Goal: Download file/media: Obtain a digital file from the website

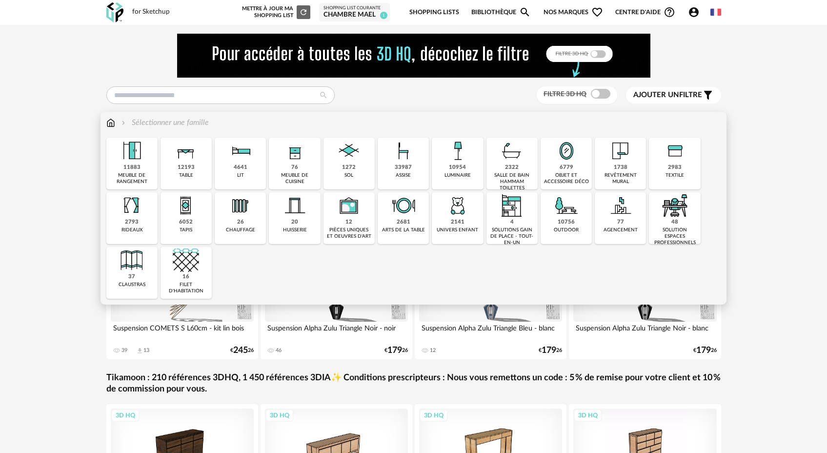
click at [670, 221] on div "48 solution espaces professionnels" at bounding box center [674, 218] width 51 height 52
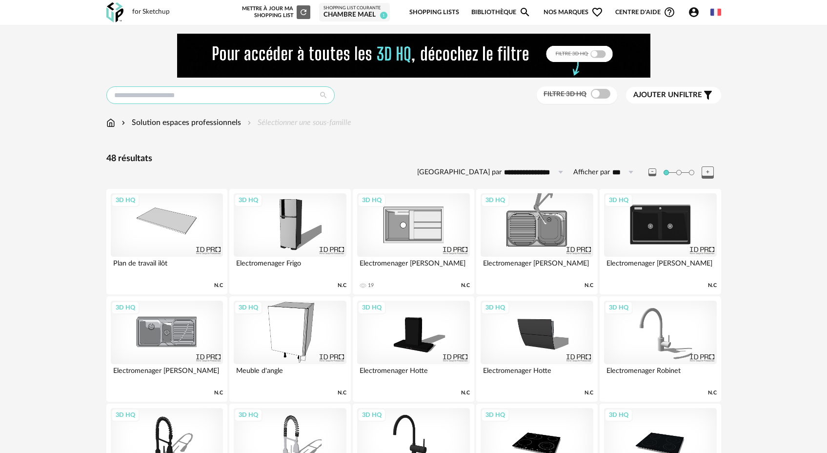
click at [192, 94] on input "text" at bounding box center [220, 95] width 228 height 18
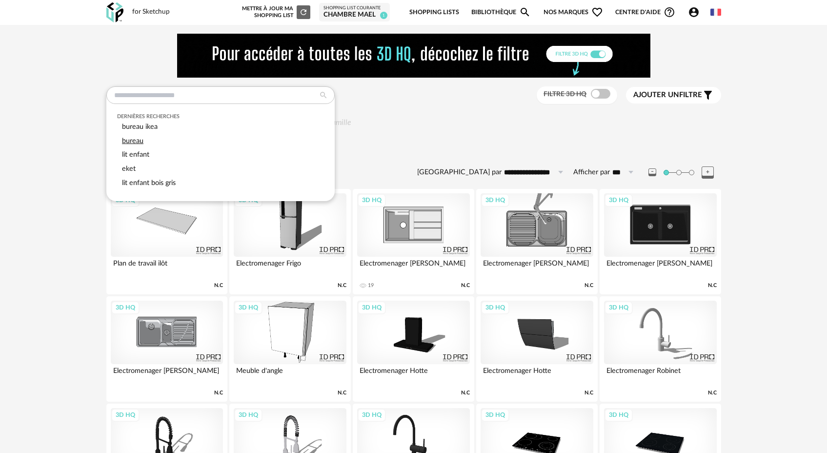
click at [138, 144] on span "bureau" at bounding box center [132, 140] width 21 height 7
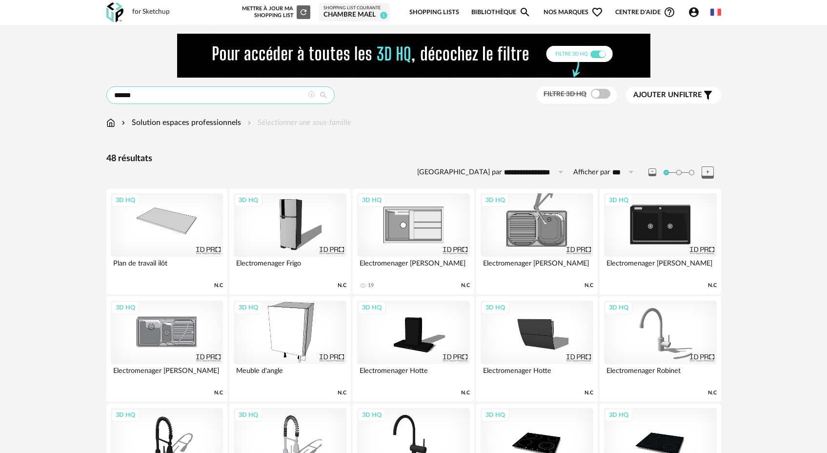
type input "******"
type input "**********"
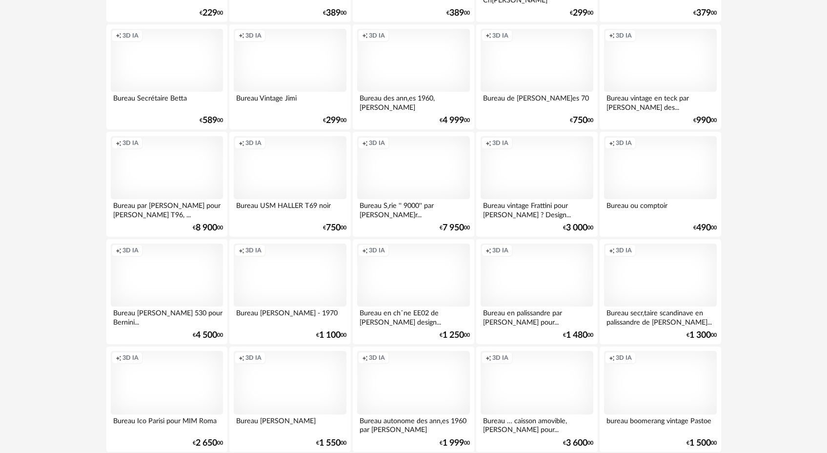
scroll to position [1955, 0]
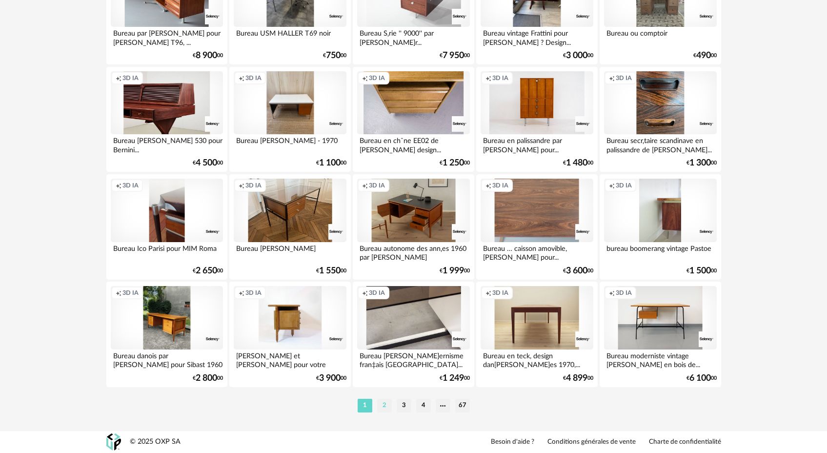
click at [383, 404] on li "2" at bounding box center [384, 406] width 15 height 14
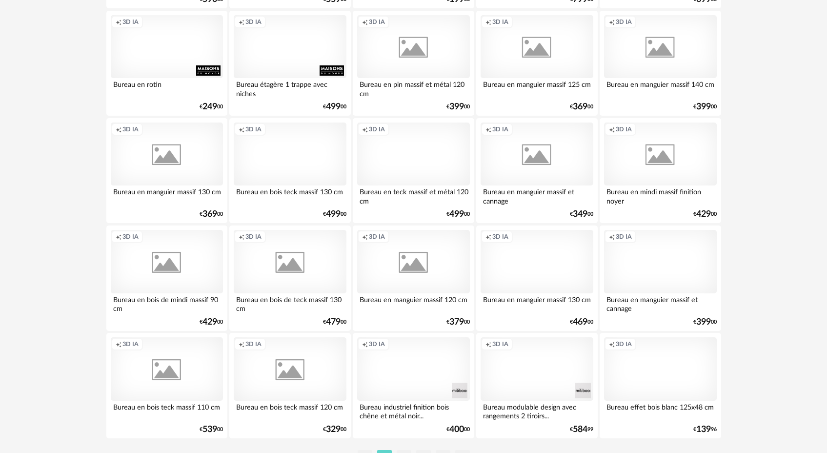
scroll to position [1955, 0]
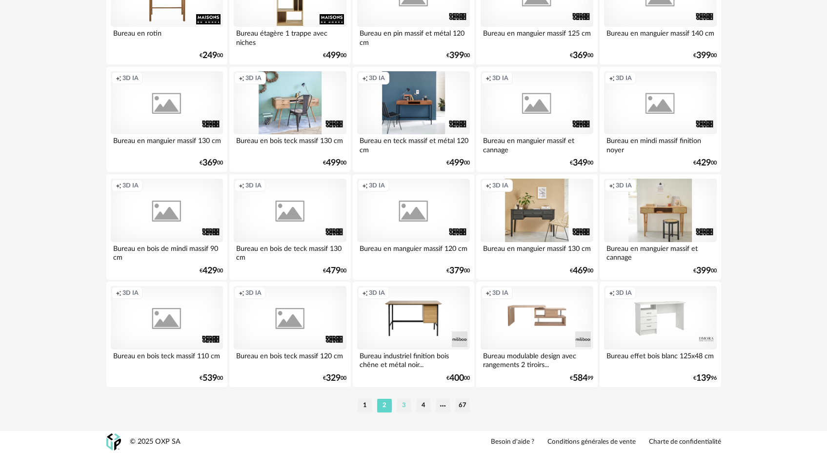
click at [403, 405] on li "3" at bounding box center [404, 406] width 15 height 14
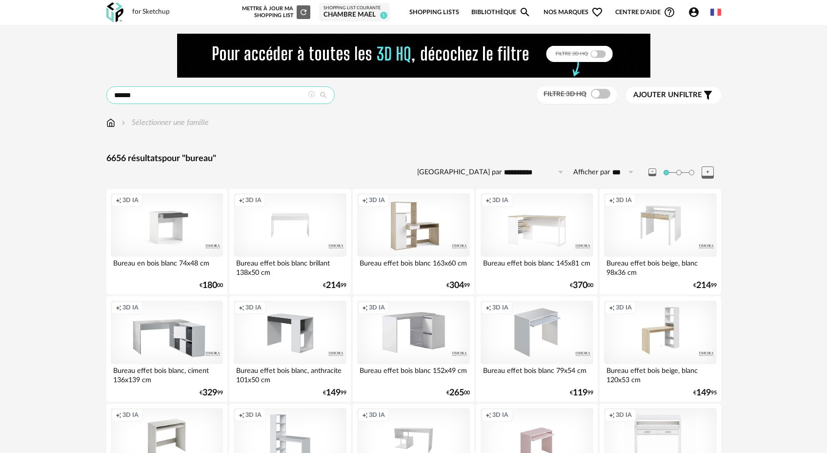
click at [166, 97] on input "******" at bounding box center [220, 95] width 228 height 18
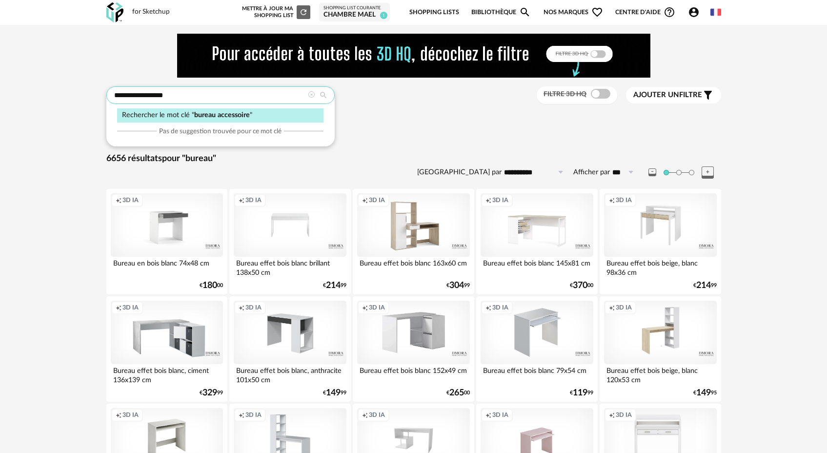
type input "**********"
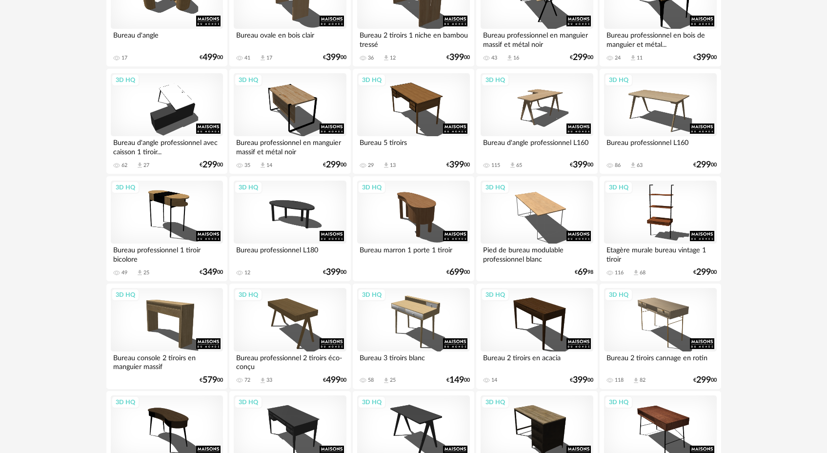
scroll to position [1955, 0]
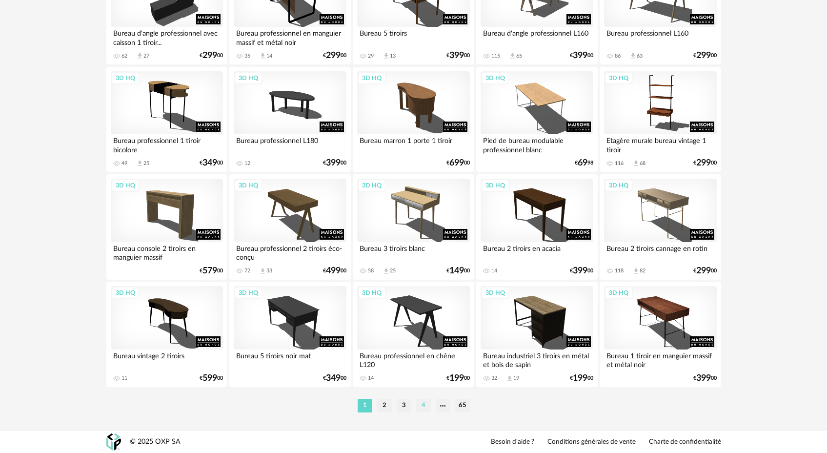
click at [422, 404] on li "4" at bounding box center [423, 406] width 15 height 14
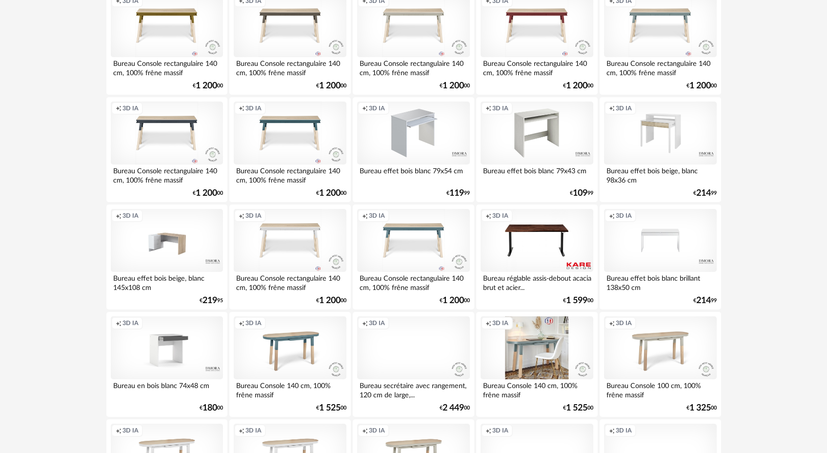
scroll to position [1955, 0]
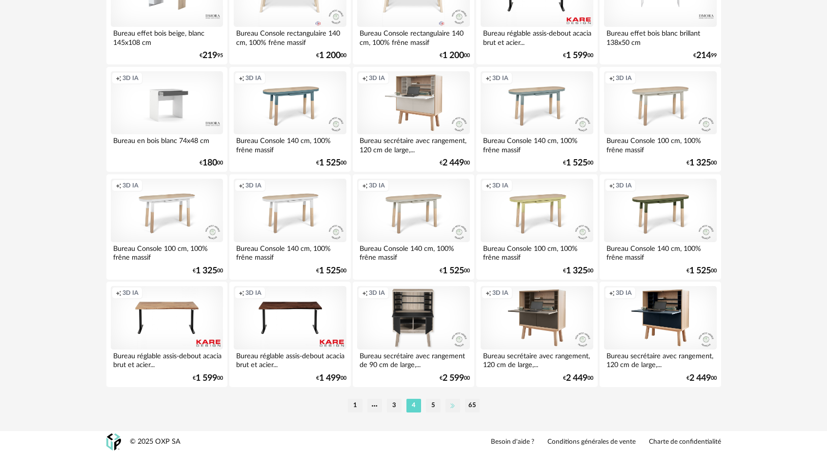
click at [452, 407] on li at bounding box center [452, 406] width 15 height 14
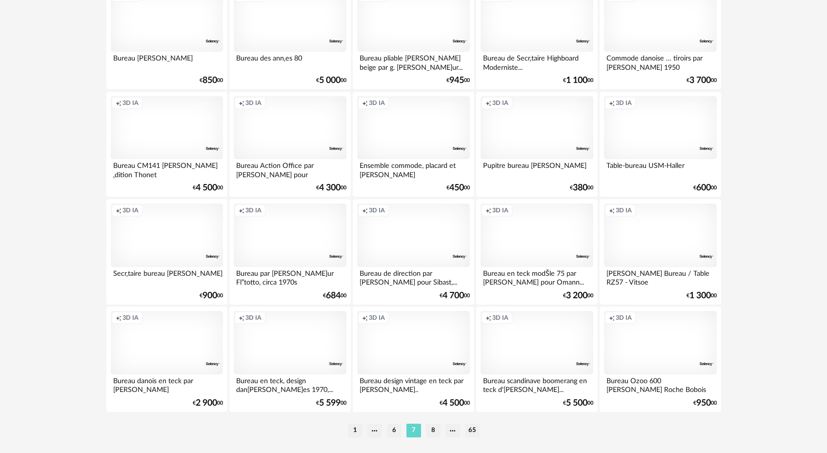
scroll to position [1955, 0]
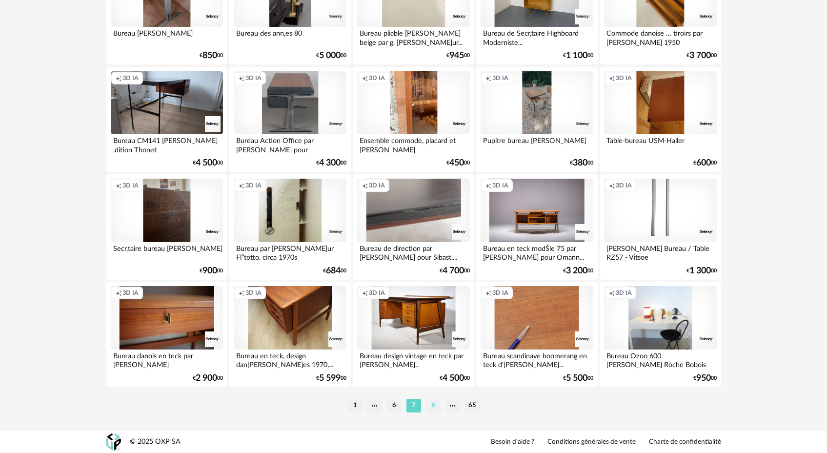
click at [436, 407] on li "8" at bounding box center [433, 406] width 15 height 14
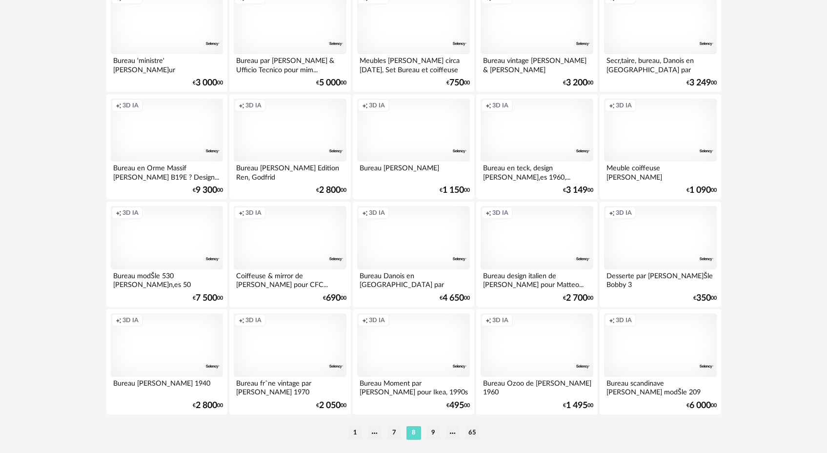
scroll to position [1955, 0]
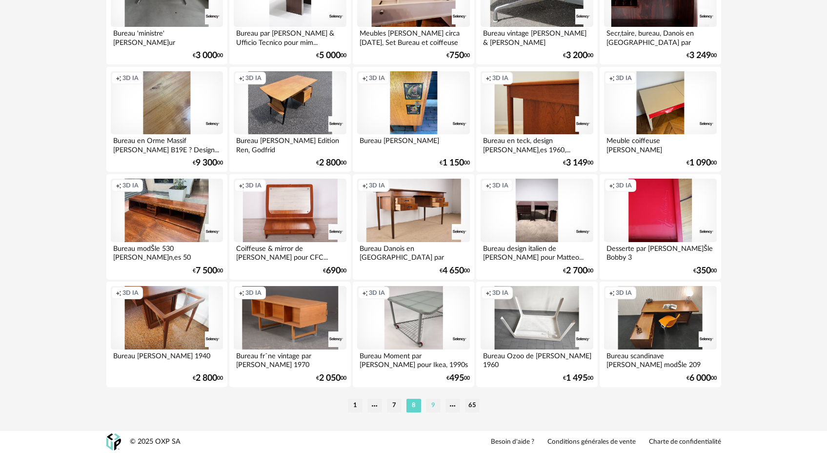
click at [433, 407] on li "9" at bounding box center [433, 406] width 15 height 14
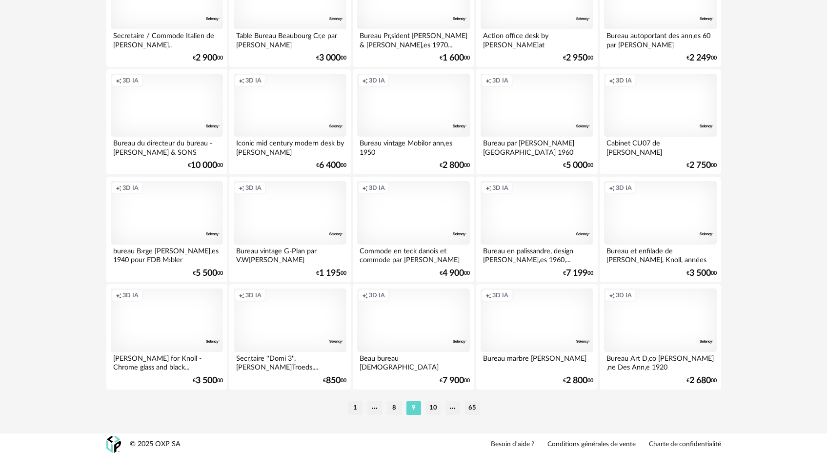
scroll to position [1955, 0]
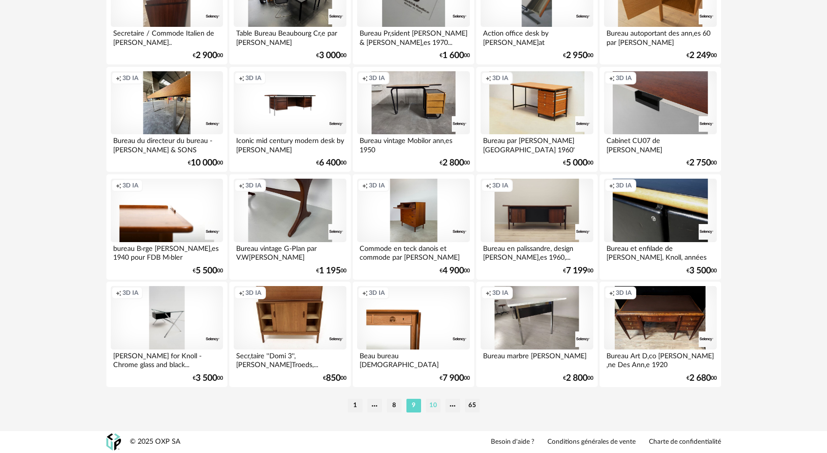
click at [439, 406] on li "10" at bounding box center [433, 406] width 15 height 14
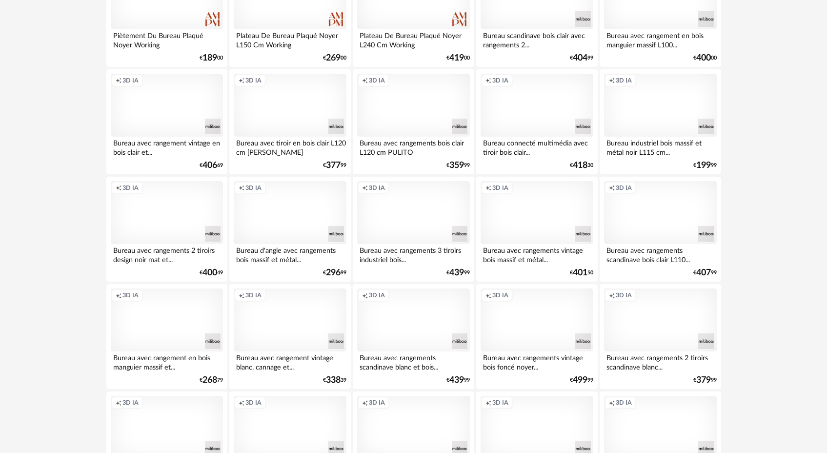
scroll to position [1955, 0]
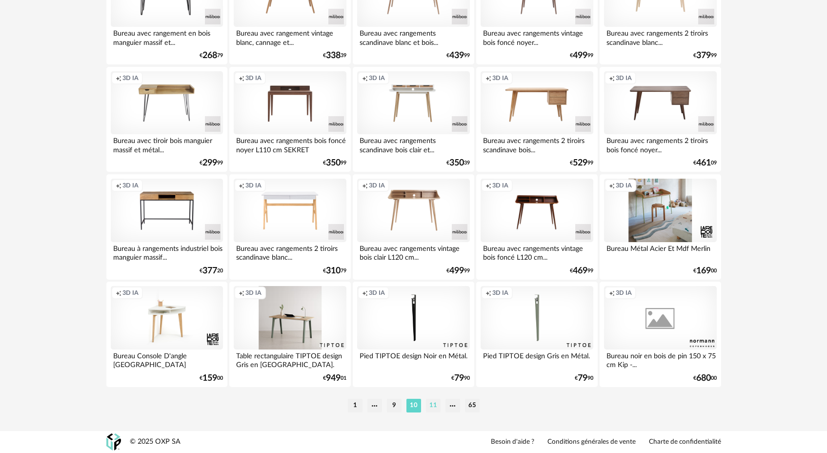
click at [432, 407] on li "11" at bounding box center [433, 406] width 15 height 14
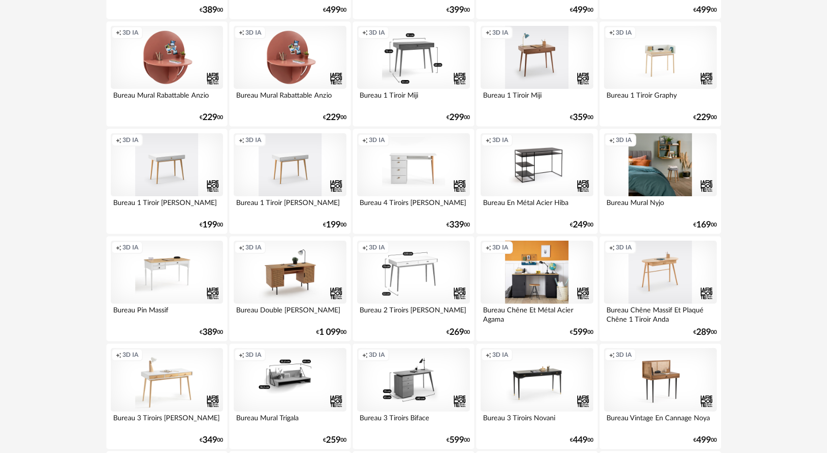
scroll to position [1955, 0]
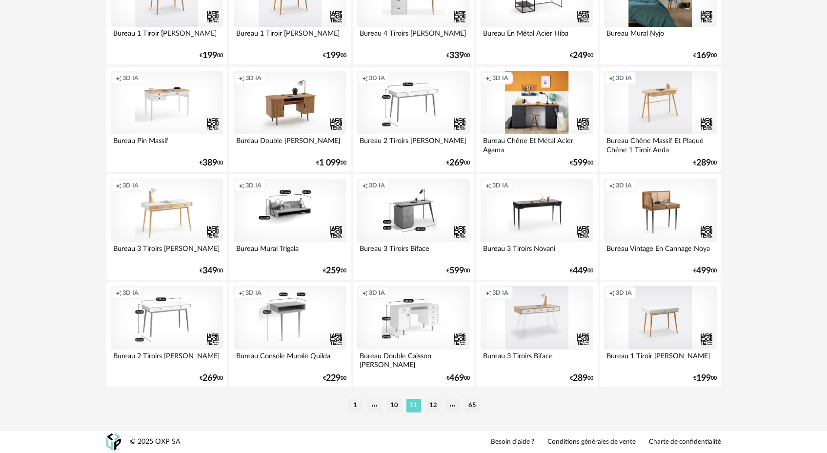
click at [436, 406] on li "12" at bounding box center [433, 406] width 15 height 14
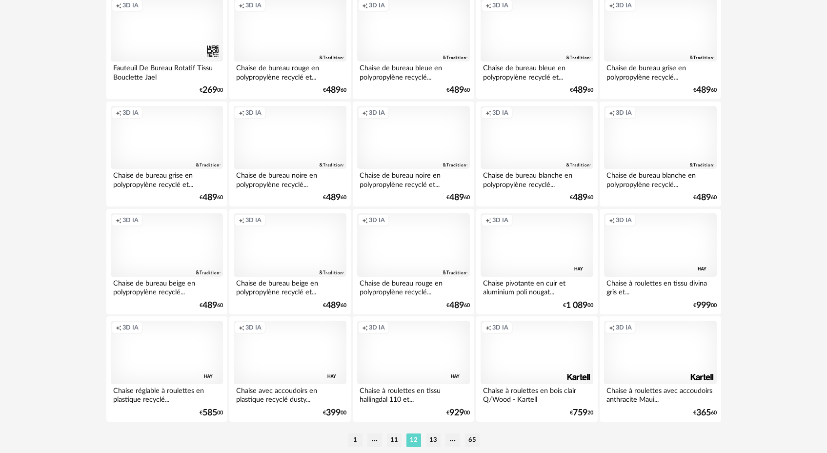
scroll to position [1955, 0]
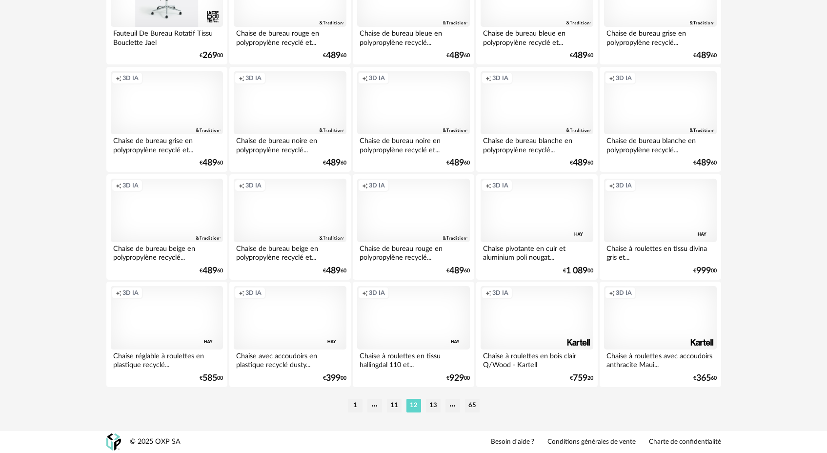
click at [419, 323] on div "Creation icon 3D IA" at bounding box center [413, 317] width 112 height 63
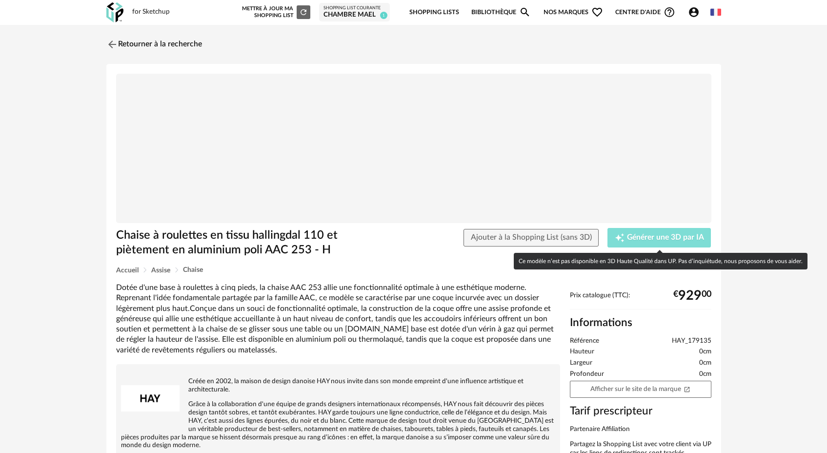
click at [661, 234] on span "Générer une 3D par IA" at bounding box center [665, 238] width 77 height 8
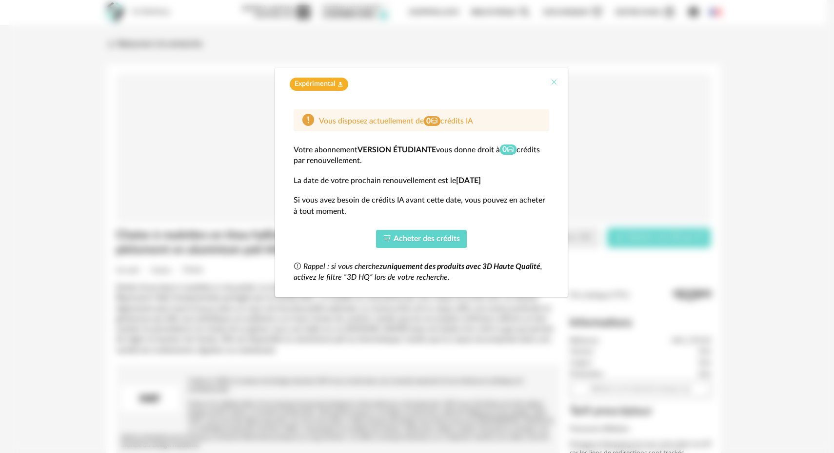
drag, startPoint x: 553, startPoint y: 81, endPoint x: 593, endPoint y: 89, distance: 41.4
click at [553, 81] on icon "Close" at bounding box center [554, 82] width 8 height 8
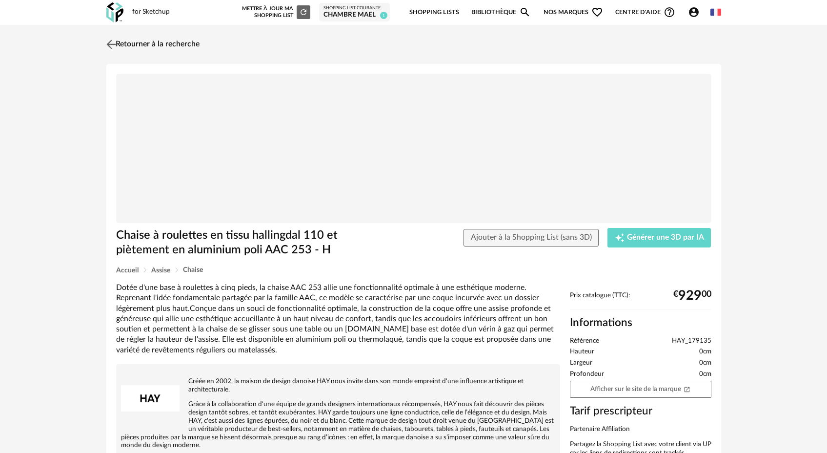
click at [109, 41] on img at bounding box center [111, 44] width 14 height 14
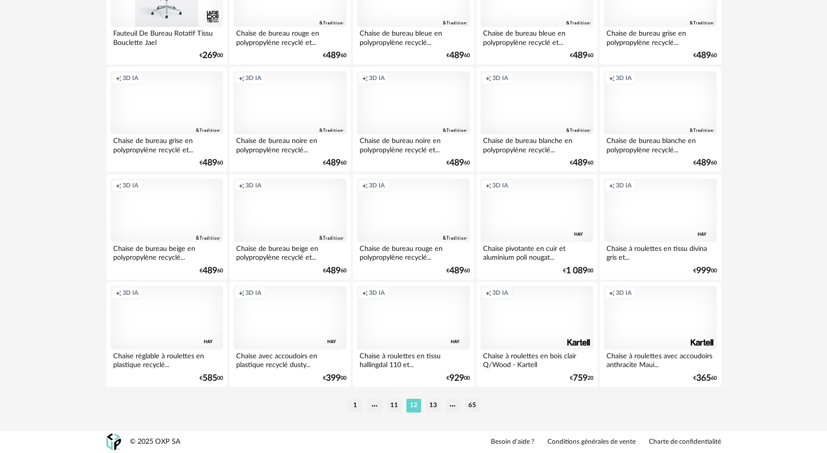
scroll to position [1338, 0]
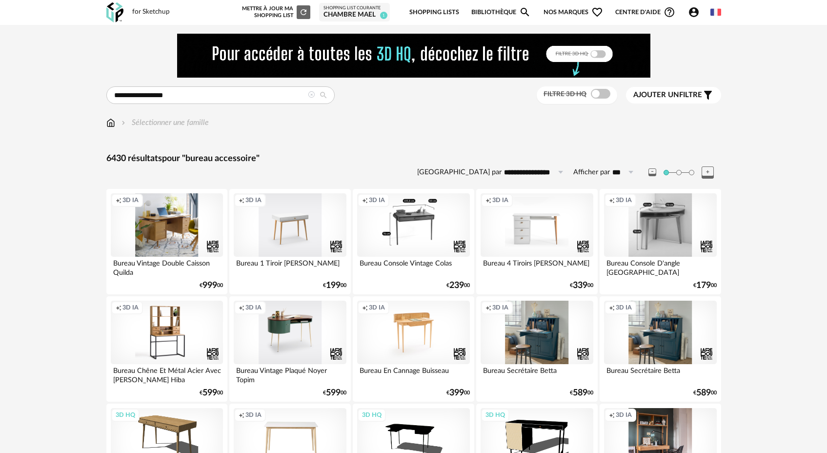
click at [182, 95] on input "**********" at bounding box center [220, 95] width 228 height 18
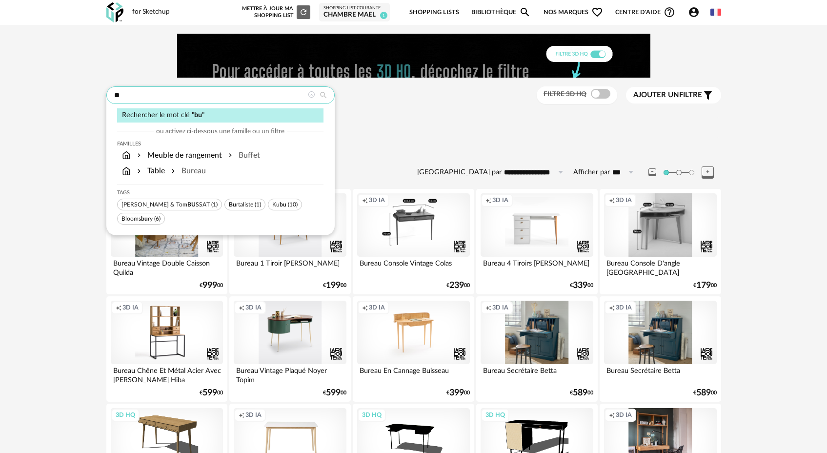
type input "*"
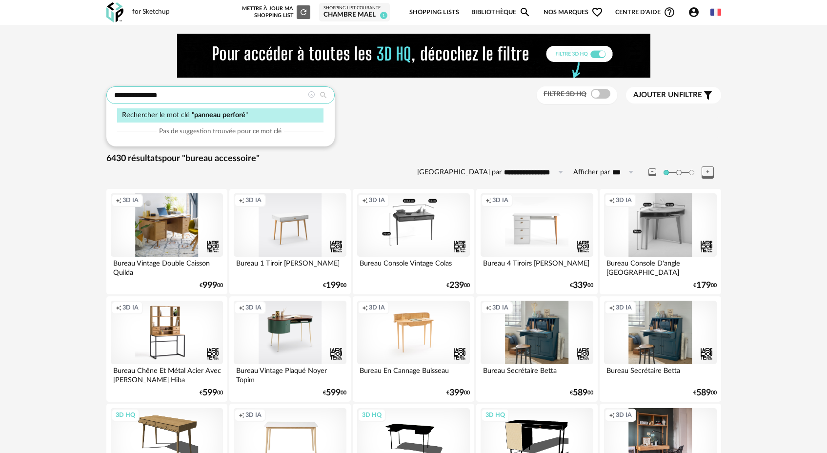
type input "**********"
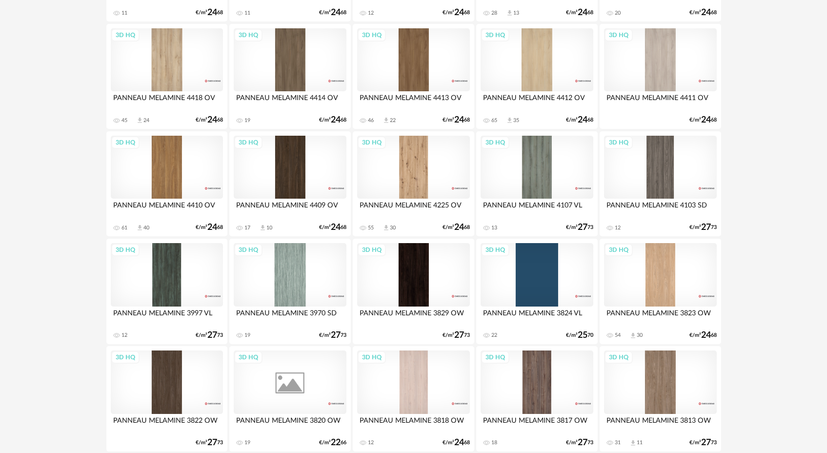
scroll to position [1955, 0]
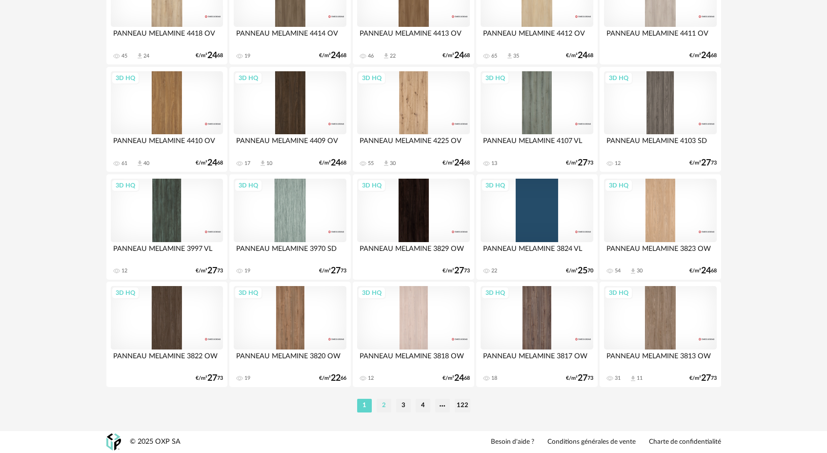
click at [383, 407] on li "2" at bounding box center [384, 406] width 15 height 14
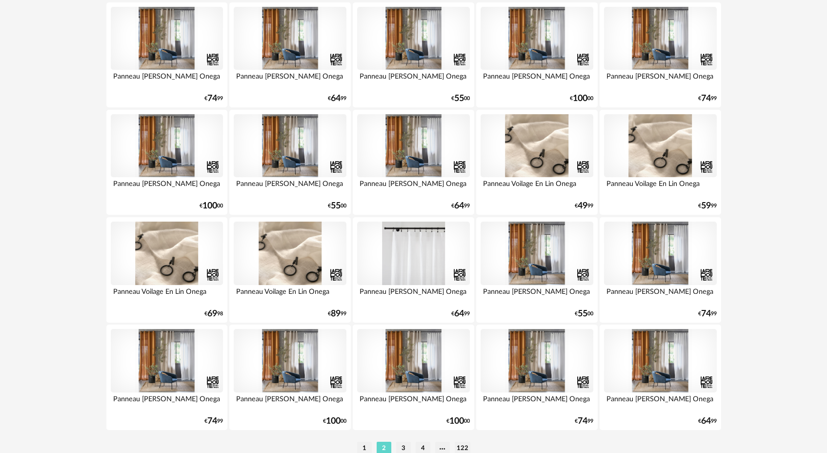
scroll to position [1955, 0]
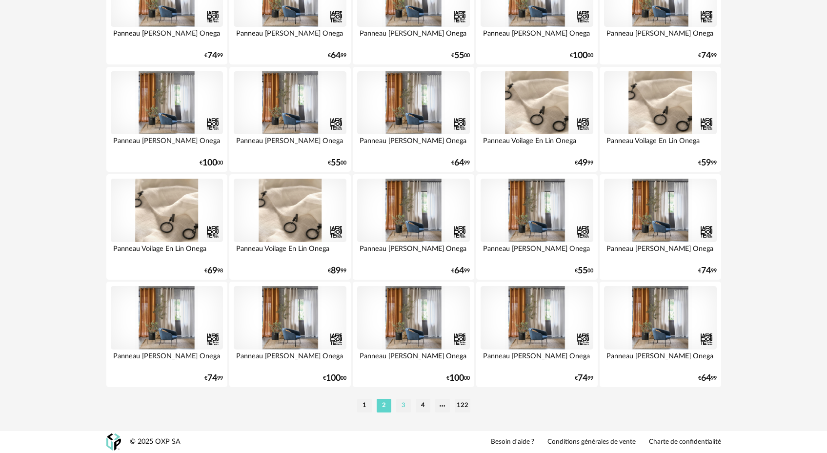
click at [405, 408] on li "3" at bounding box center [403, 406] width 15 height 14
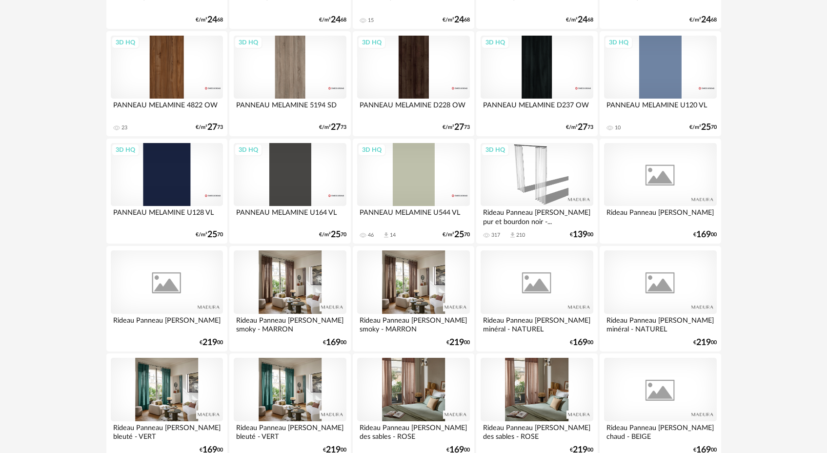
scroll to position [1955, 0]
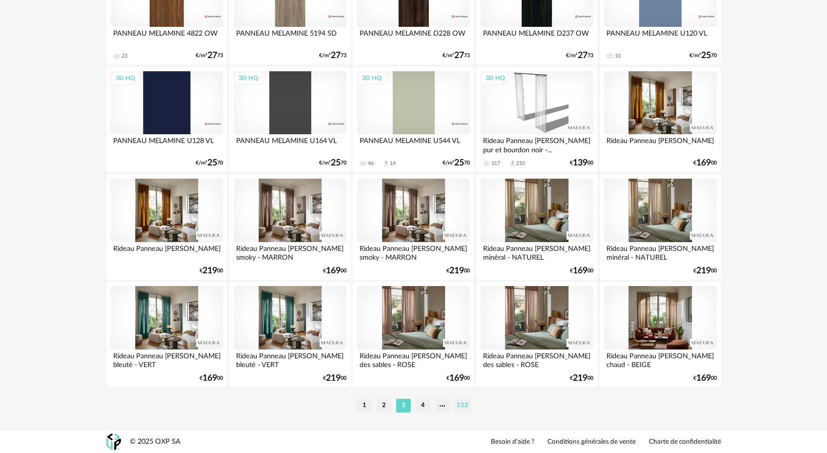
click at [462, 407] on li "122" at bounding box center [463, 406] width 16 height 14
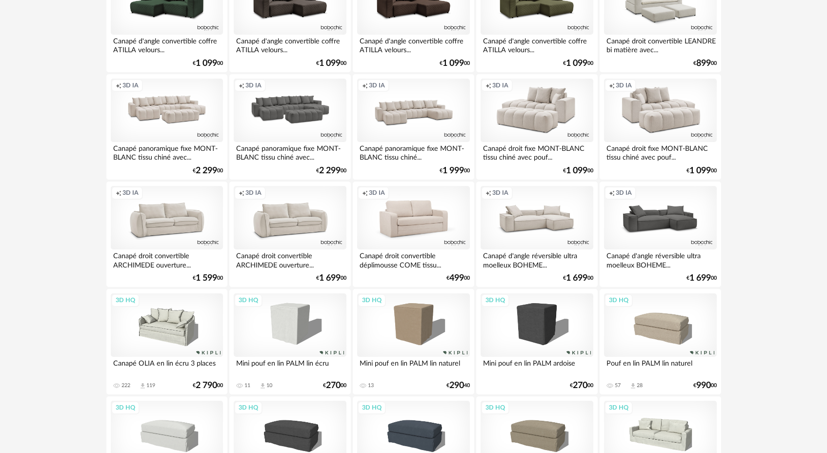
scroll to position [1434, 0]
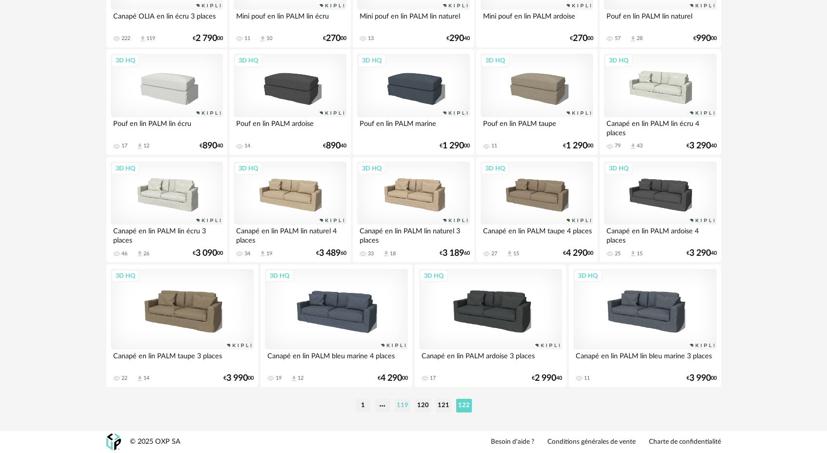
click at [407, 407] on li "119" at bounding box center [403, 406] width 16 height 14
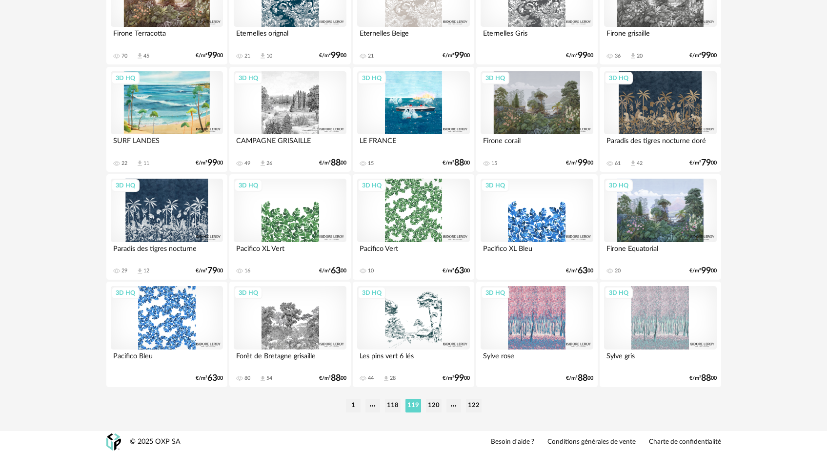
scroll to position [1955, 0]
click at [396, 405] on li "118" at bounding box center [393, 406] width 16 height 14
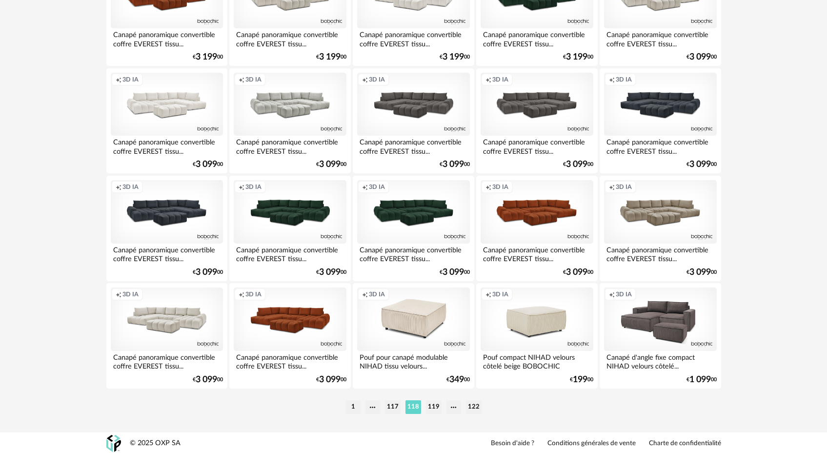
scroll to position [1955, 0]
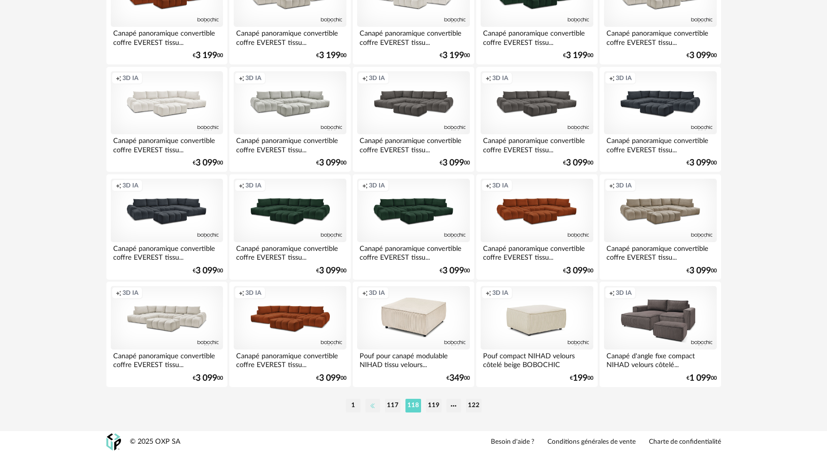
click at [373, 406] on li at bounding box center [372, 406] width 15 height 14
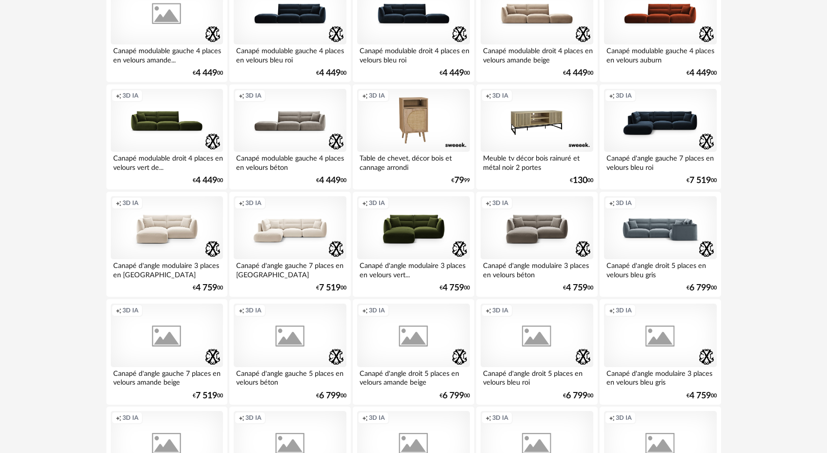
scroll to position [1955, 0]
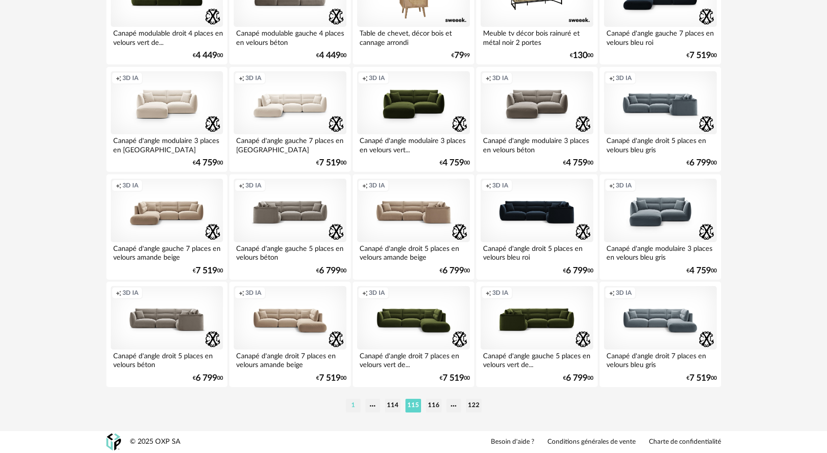
click at [356, 407] on li "1" at bounding box center [353, 406] width 15 height 14
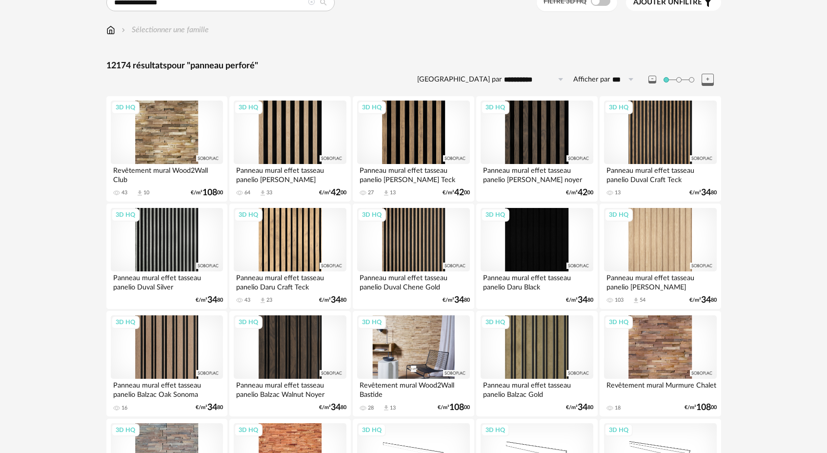
scroll to position [91, 0]
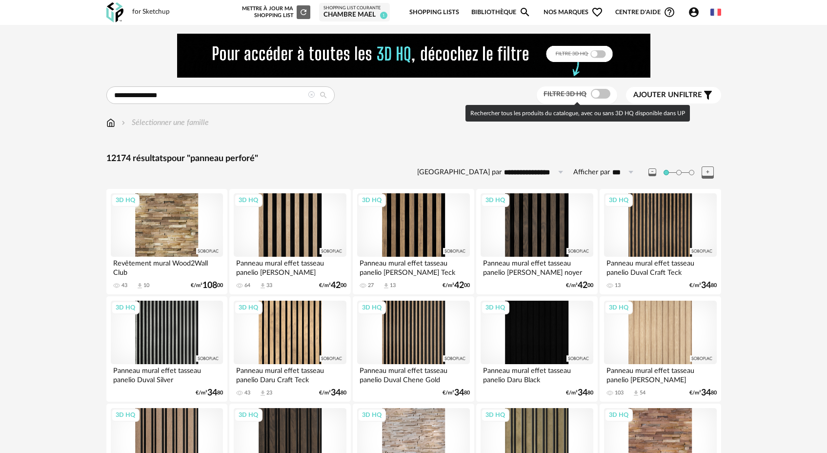
click at [594, 95] on span at bounding box center [601, 94] width 20 height 10
click at [598, 93] on span at bounding box center [601, 94] width 20 height 10
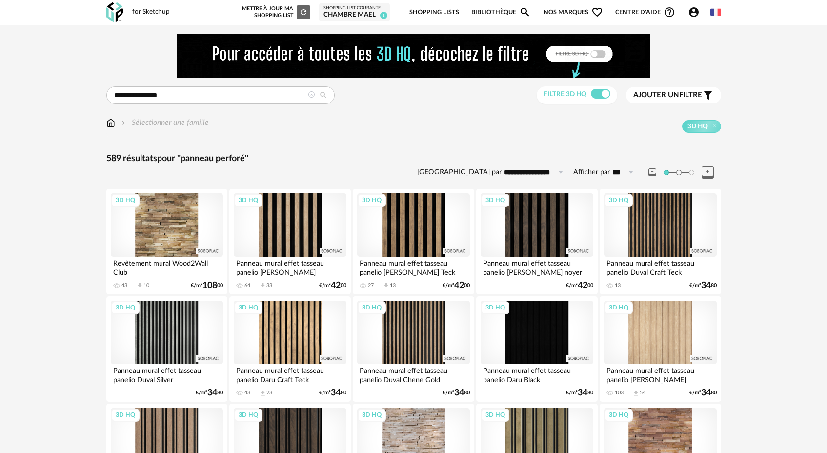
click at [692, 97] on span "Ajouter un filtre" at bounding box center [667, 95] width 69 height 10
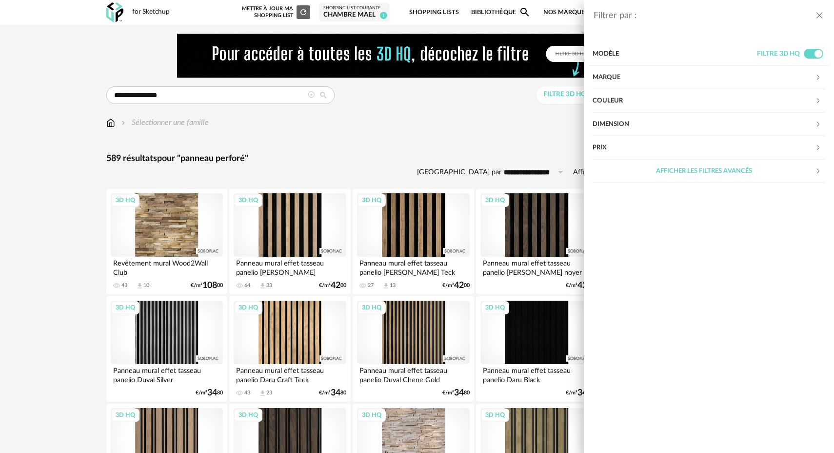
click at [820, 16] on icon "close drawer" at bounding box center [820, 16] width 10 height 10
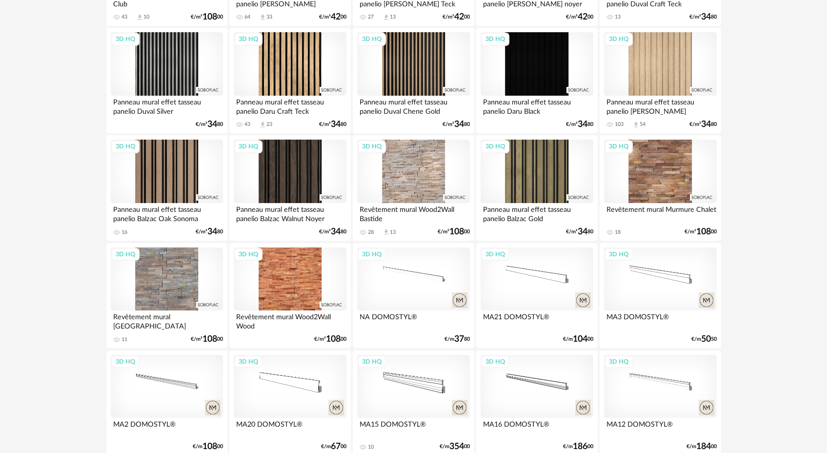
scroll to position [12, 0]
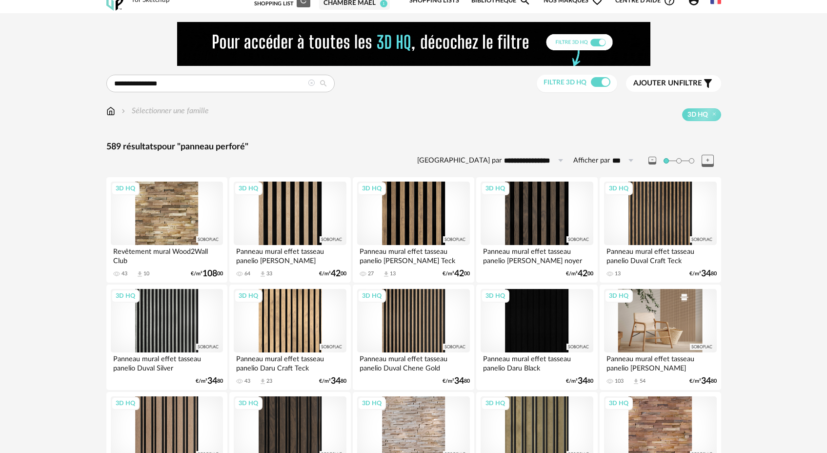
click at [676, 327] on div "3D HQ" at bounding box center [660, 320] width 112 height 63
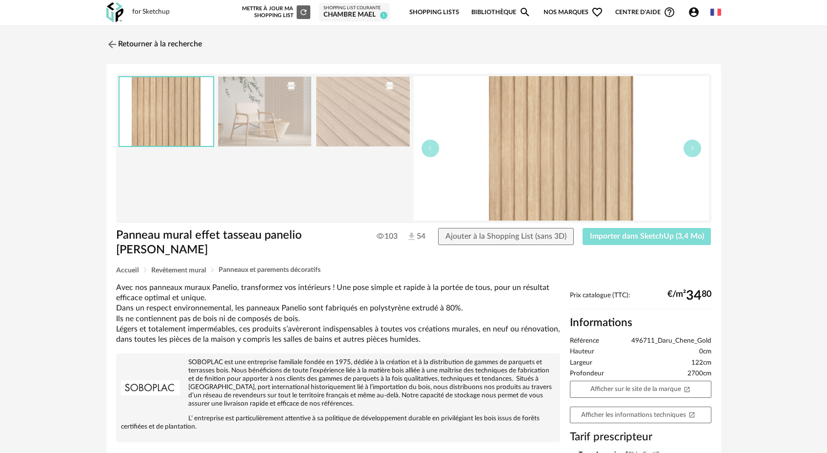
click at [627, 239] on span "Importer dans SketchUp (3,4 Mo)" at bounding box center [647, 236] width 114 height 8
click at [113, 44] on img at bounding box center [111, 44] width 14 height 14
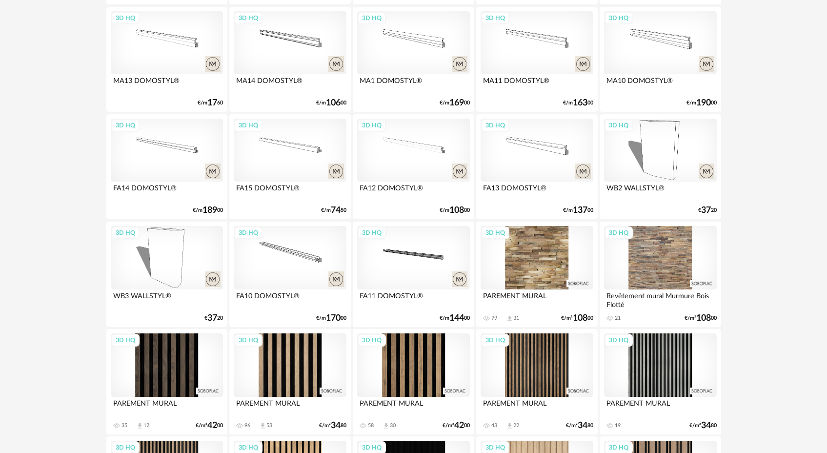
scroll to position [1031, 0]
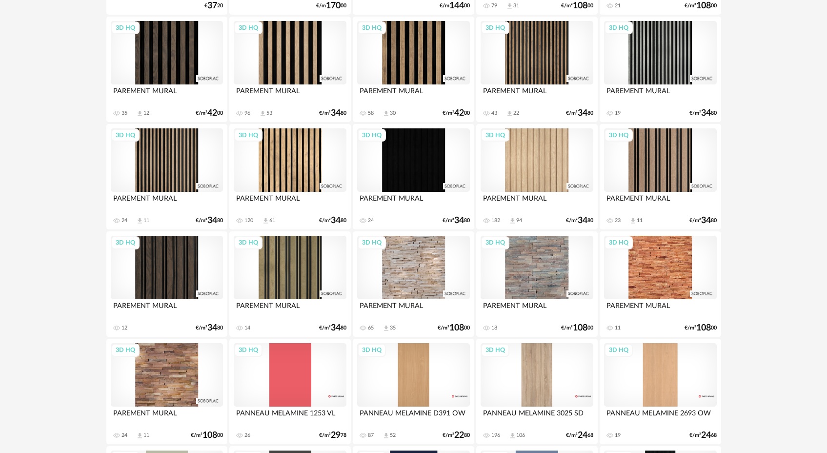
click at [292, 167] on div "3D HQ" at bounding box center [290, 159] width 112 height 63
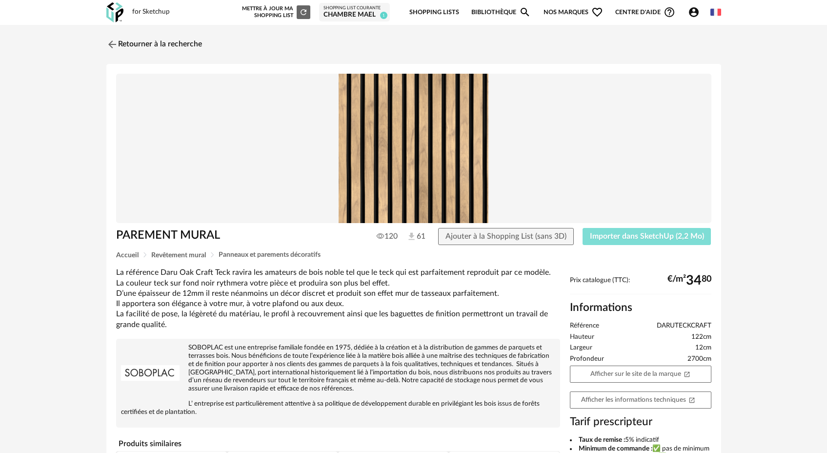
click at [608, 235] on span "Importer dans SketchUp (2,2 Mo)" at bounding box center [647, 236] width 114 height 8
click at [111, 44] on img at bounding box center [111, 44] width 14 height 14
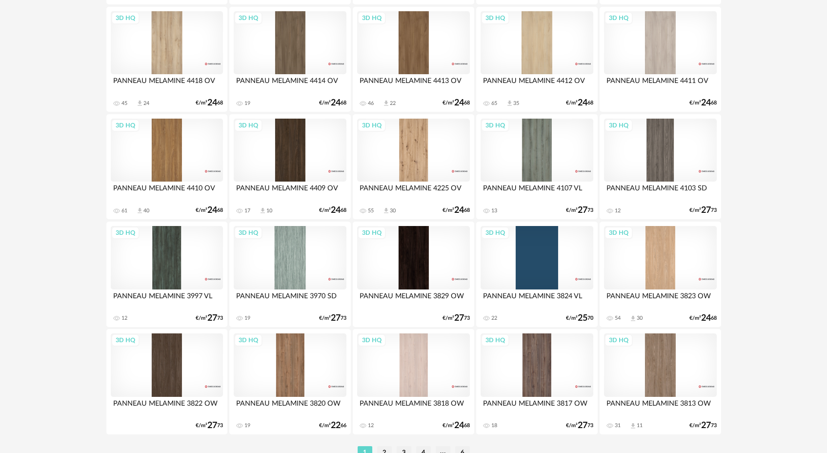
scroll to position [1955, 0]
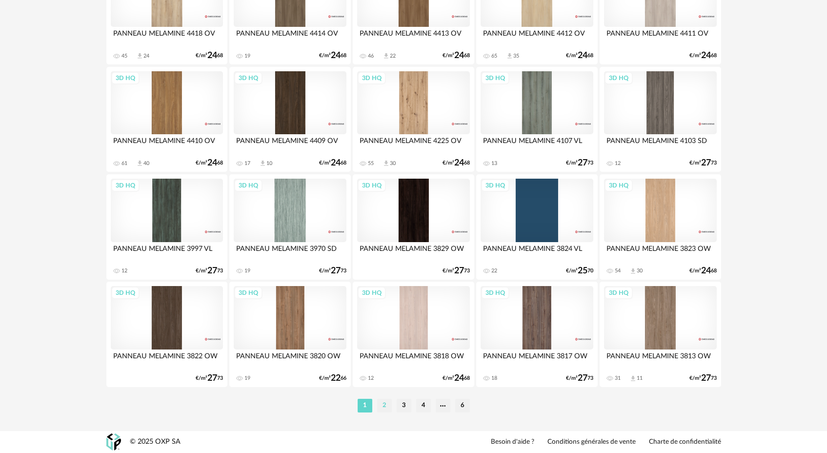
click at [386, 406] on li "2" at bounding box center [384, 406] width 15 height 14
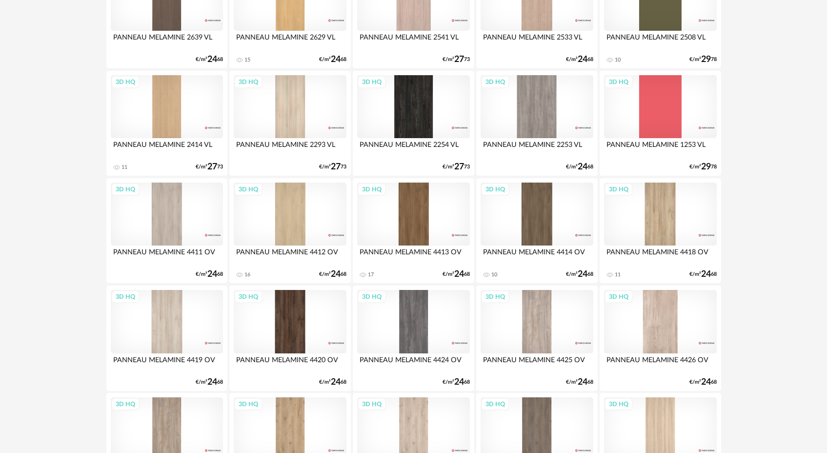
scroll to position [1955, 0]
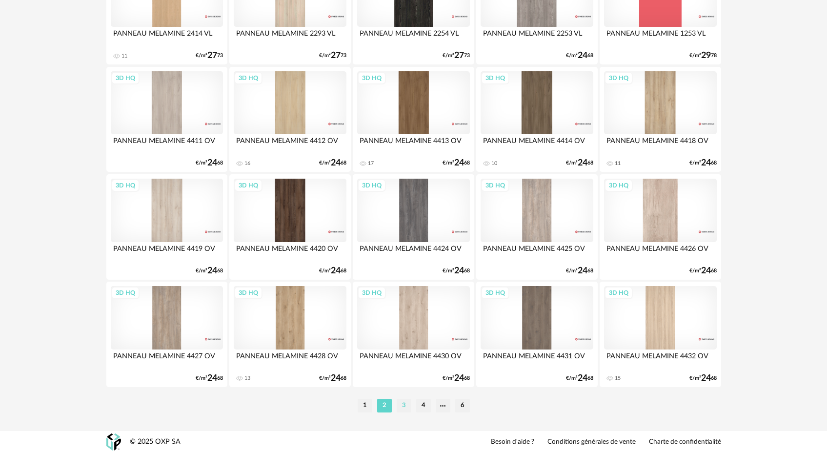
click at [407, 408] on li "3" at bounding box center [404, 406] width 15 height 14
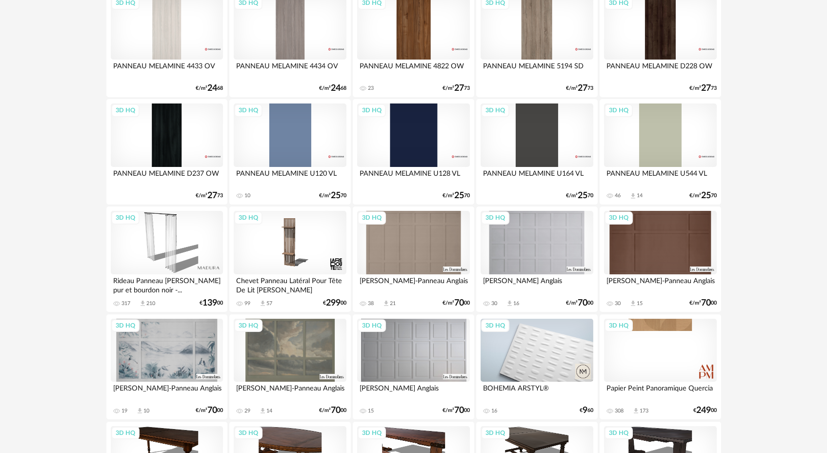
scroll to position [361, 0]
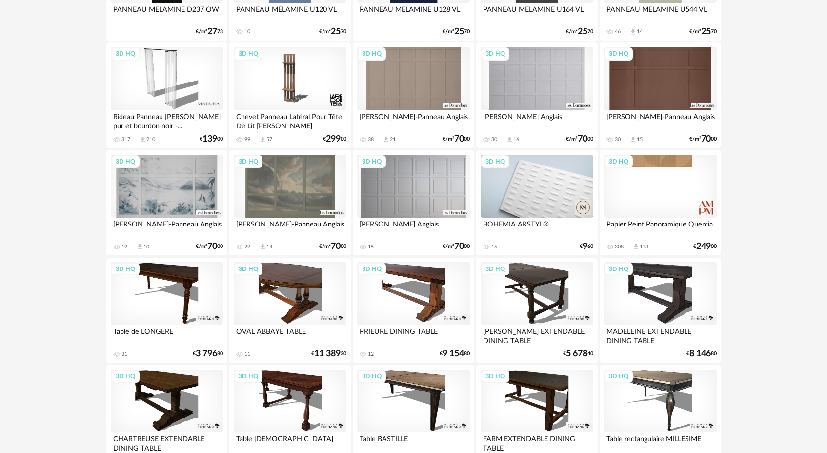
click at [549, 190] on div "3D HQ" at bounding box center [537, 186] width 112 height 63
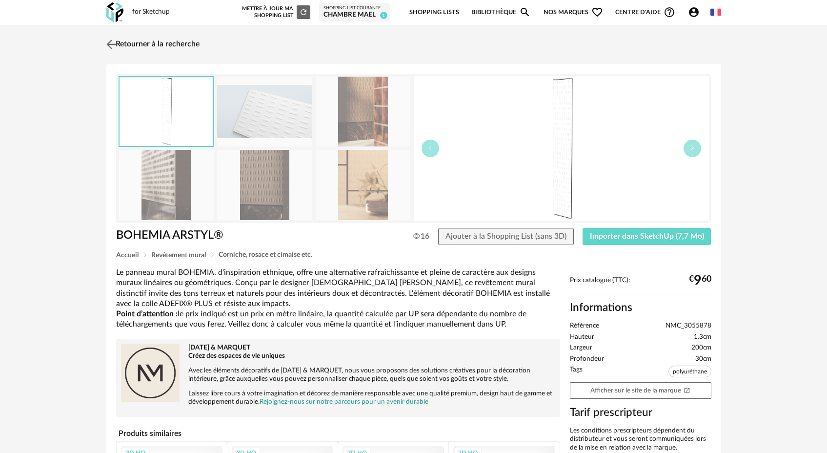
click at [110, 42] on img at bounding box center [111, 44] width 14 height 14
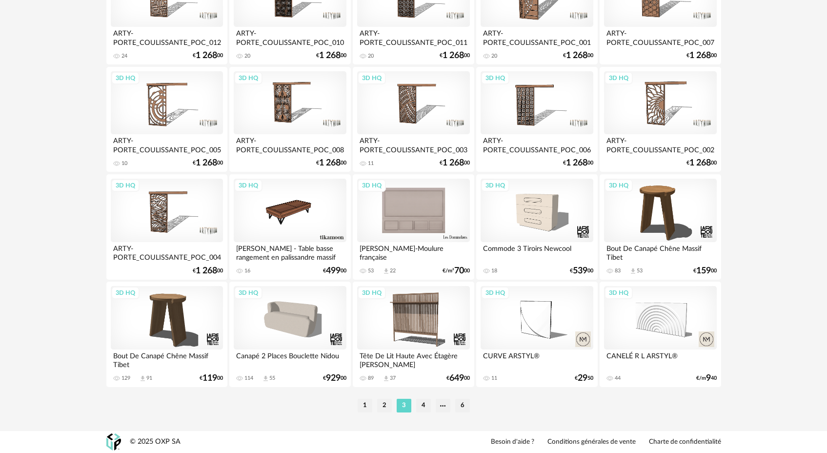
scroll to position [1955, 0]
click at [424, 406] on li "4" at bounding box center [423, 406] width 15 height 14
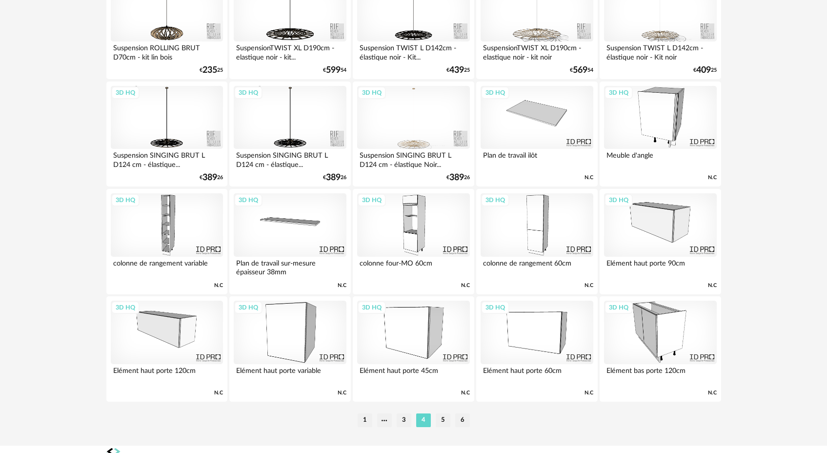
scroll to position [1955, 0]
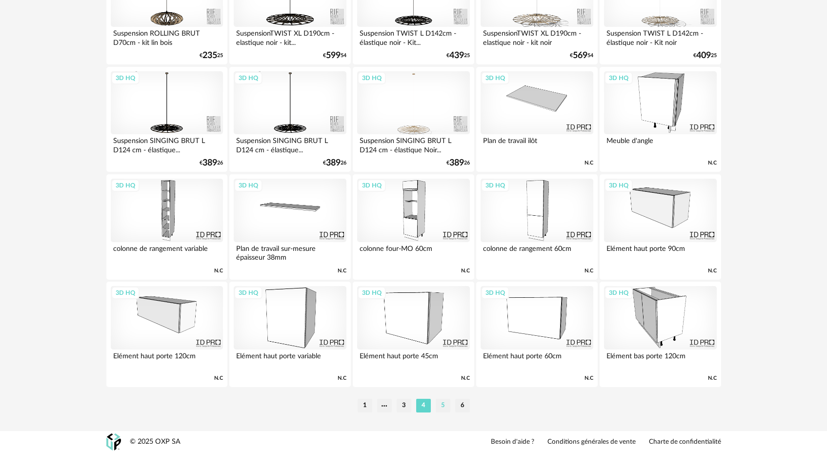
click at [442, 405] on li "5" at bounding box center [443, 406] width 15 height 14
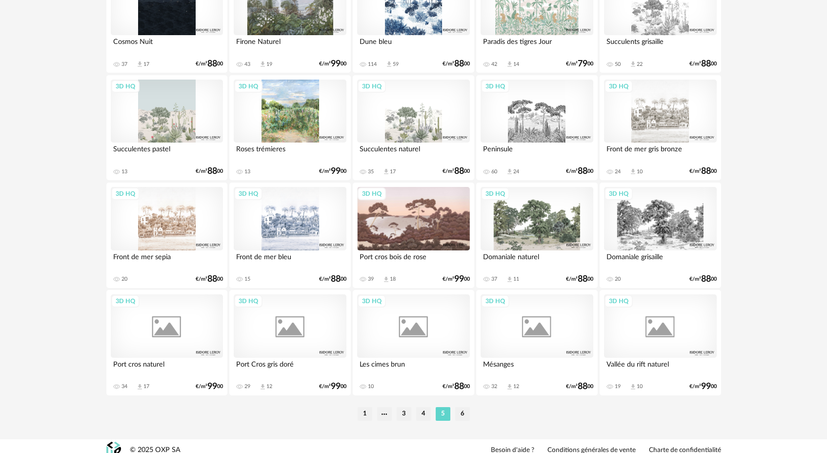
scroll to position [1940, 0]
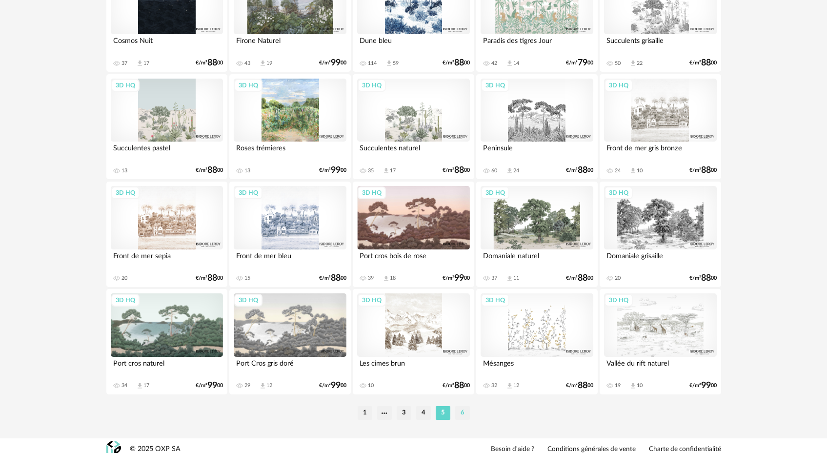
click at [463, 420] on li "6" at bounding box center [462, 413] width 15 height 14
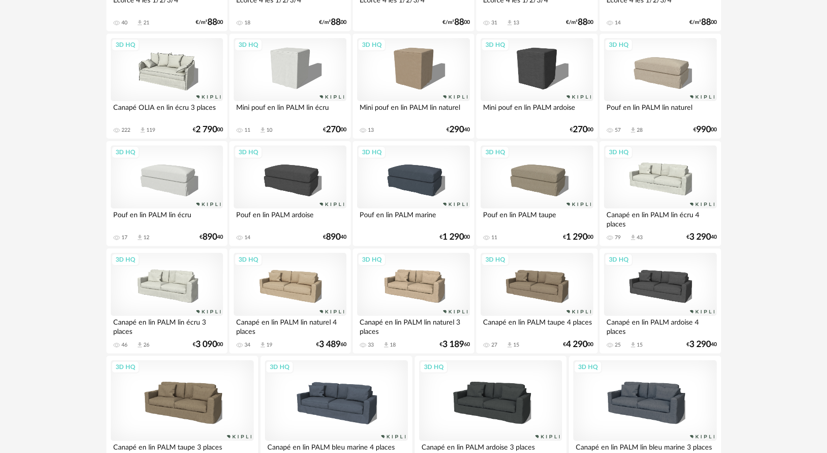
scroll to position [1757, 0]
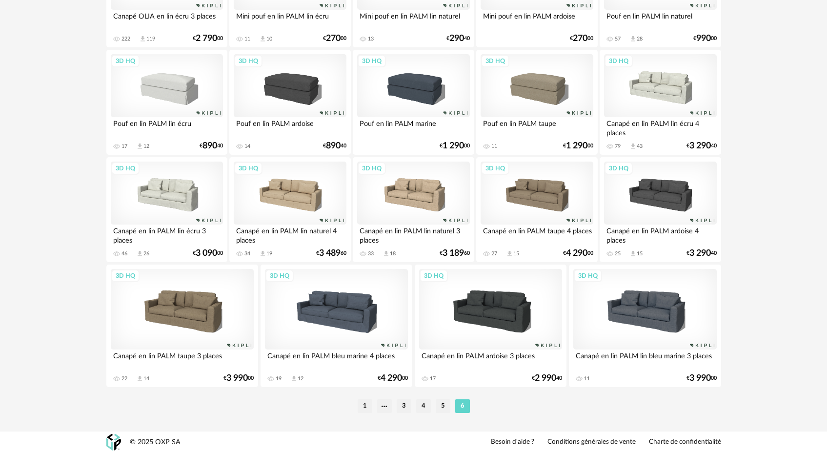
click at [366, 406] on li "1" at bounding box center [365, 406] width 15 height 14
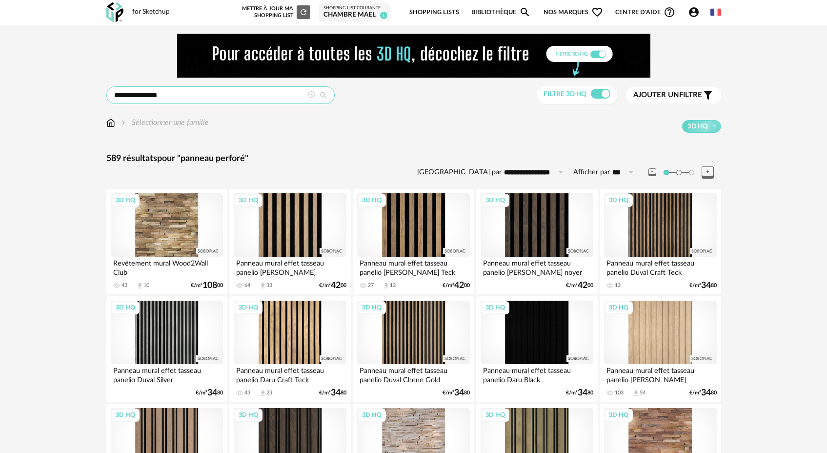
drag, startPoint x: 172, startPoint y: 97, endPoint x: 180, endPoint y: 93, distance: 9.2
click at [172, 97] on input "**********" at bounding box center [220, 95] width 228 height 18
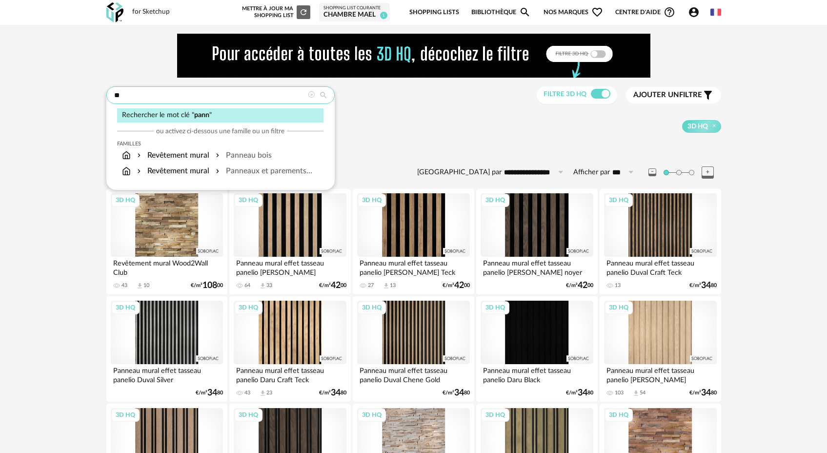
type input "*"
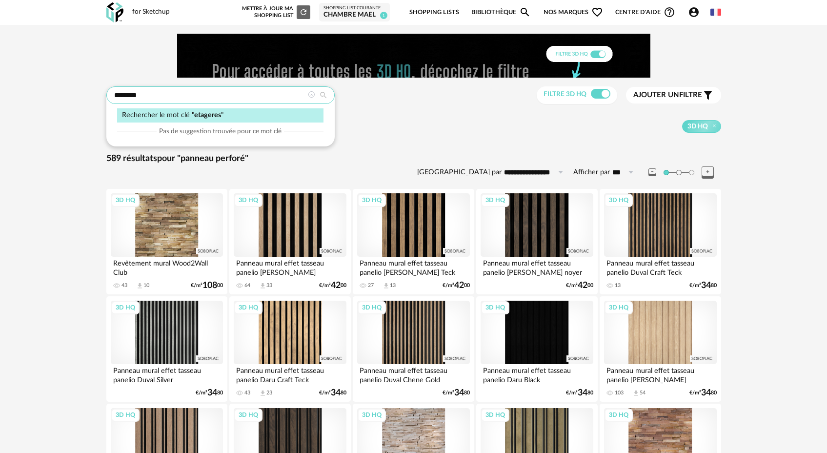
type input "********"
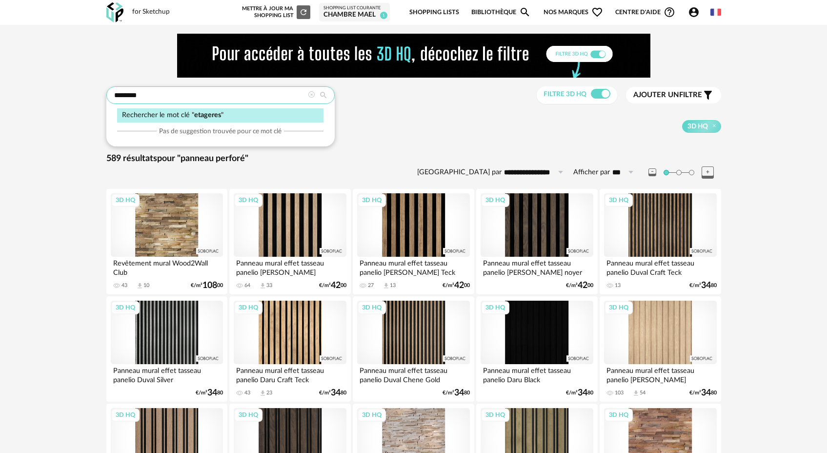
type input "**********"
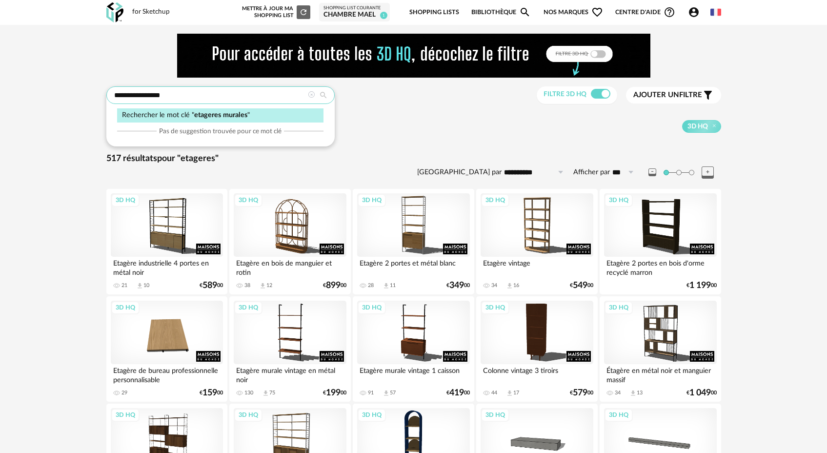
type input "**********"
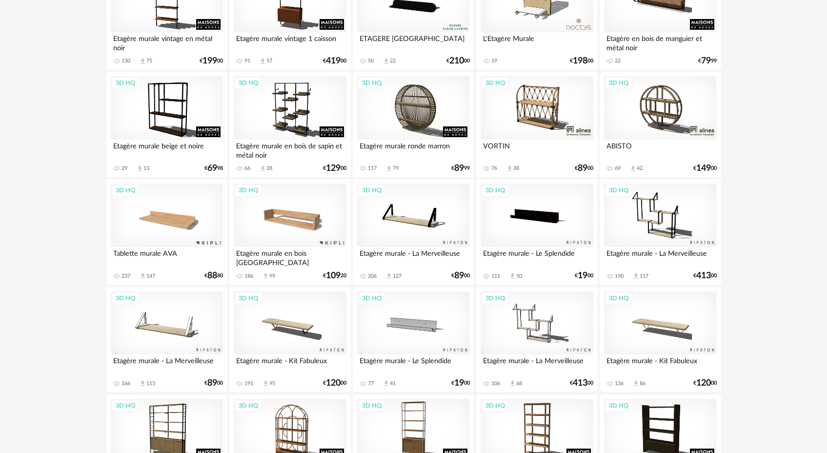
scroll to position [280, 0]
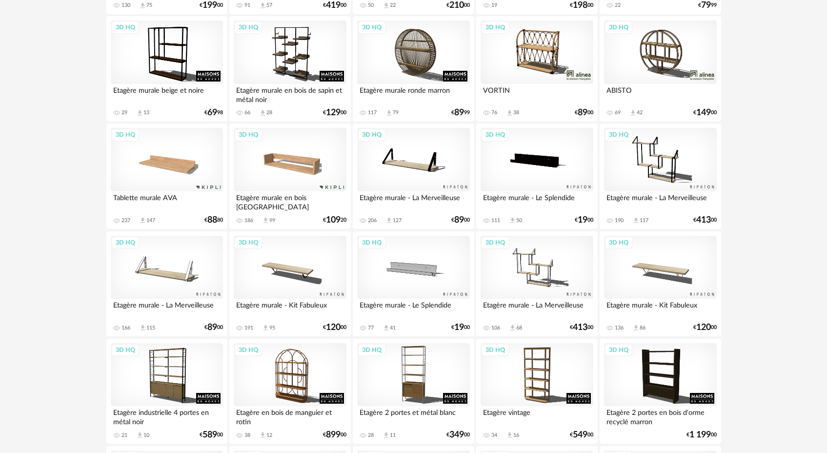
click at [535, 278] on div "3D HQ" at bounding box center [537, 267] width 112 height 63
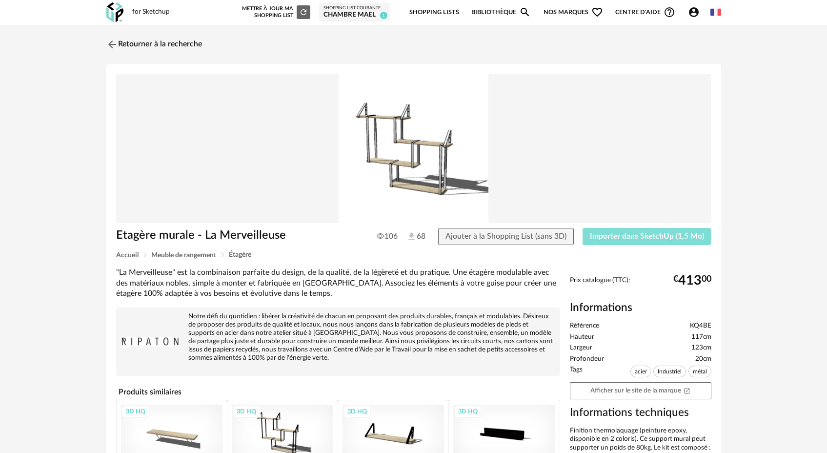
click at [642, 242] on button "Importer dans SketchUp (1,5 Mo)" at bounding box center [647, 237] width 129 height 18
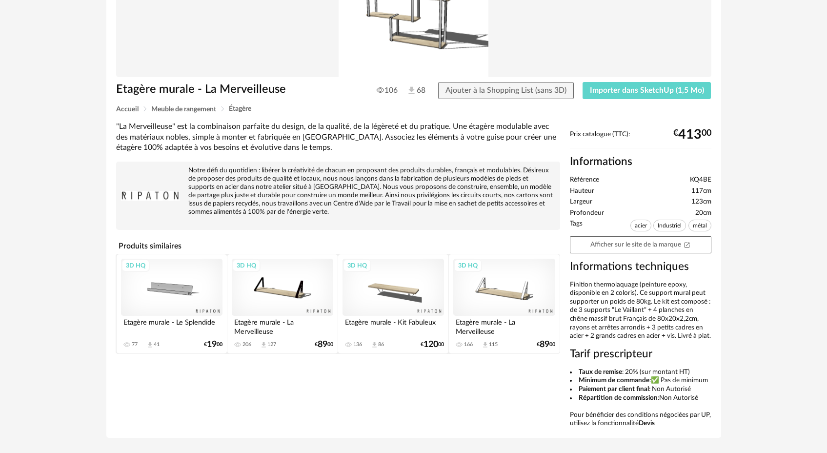
scroll to position [151, 0]
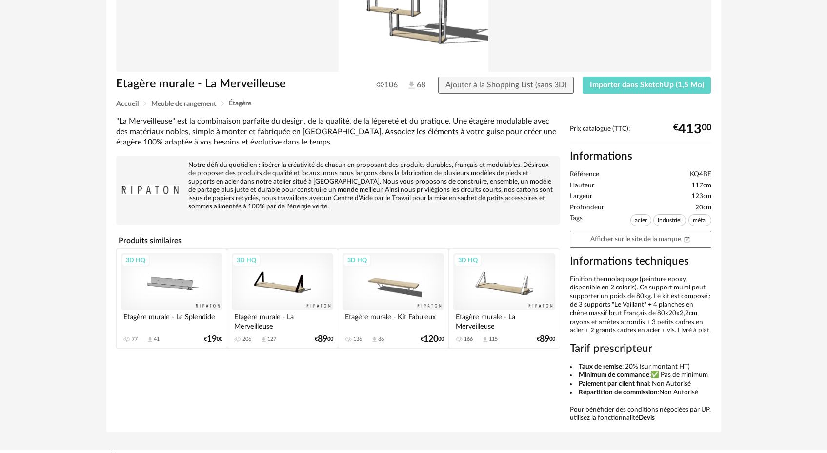
click at [504, 290] on div "3D HQ" at bounding box center [503, 281] width 101 height 57
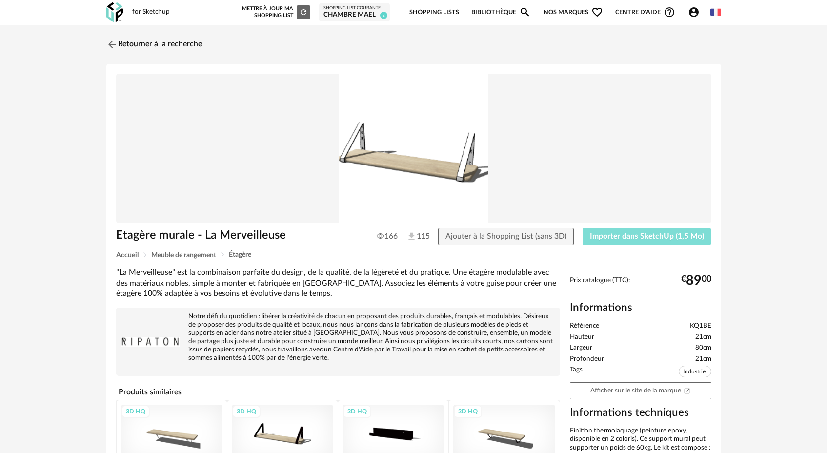
click at [616, 236] on span "Importer dans SketchUp (1,5 Mo)" at bounding box center [647, 236] width 114 height 8
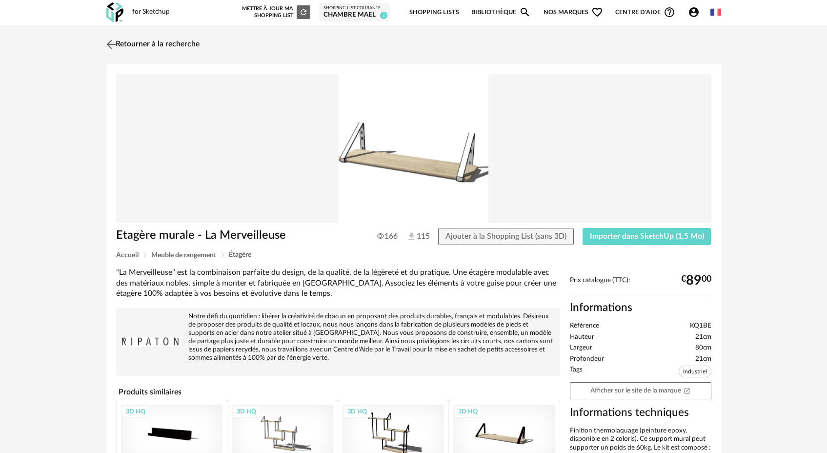
click at [111, 44] on img at bounding box center [111, 44] width 14 height 14
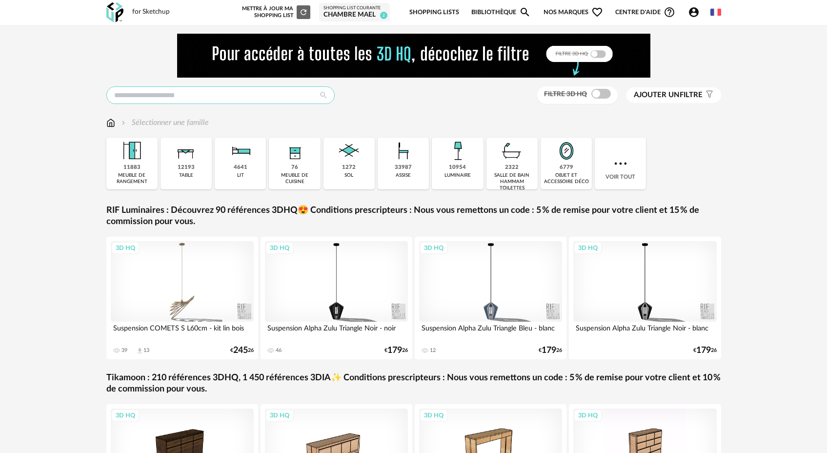
click at [149, 90] on input "text" at bounding box center [220, 95] width 228 height 18
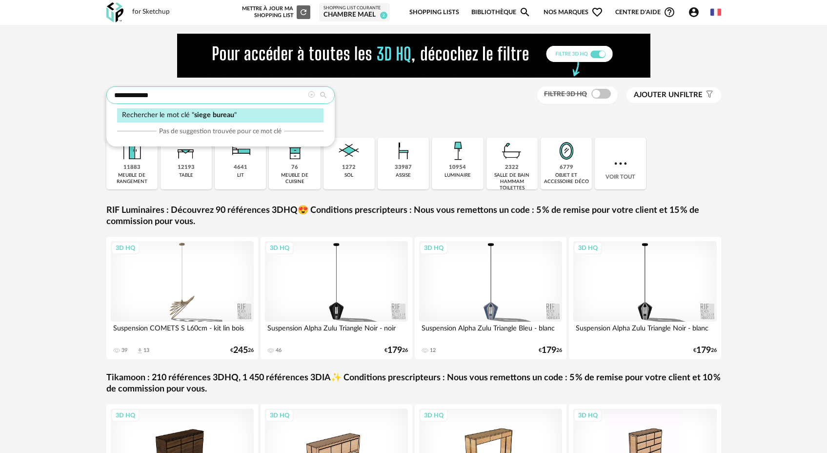
type input "**********"
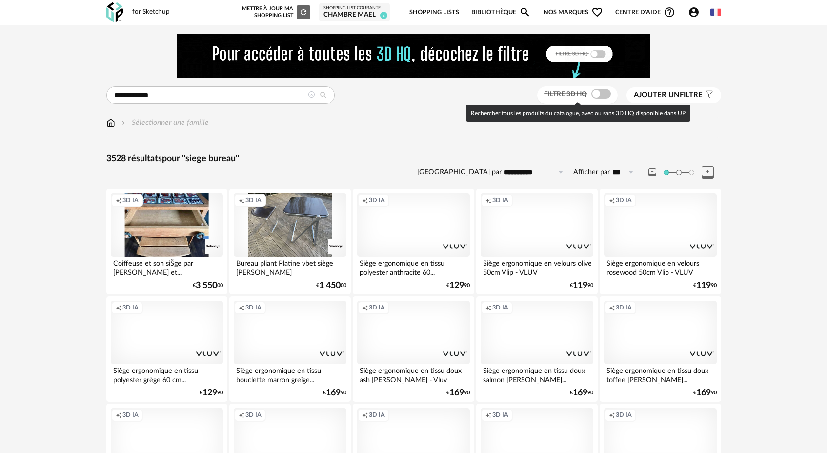
click at [598, 96] on span at bounding box center [601, 94] width 20 height 10
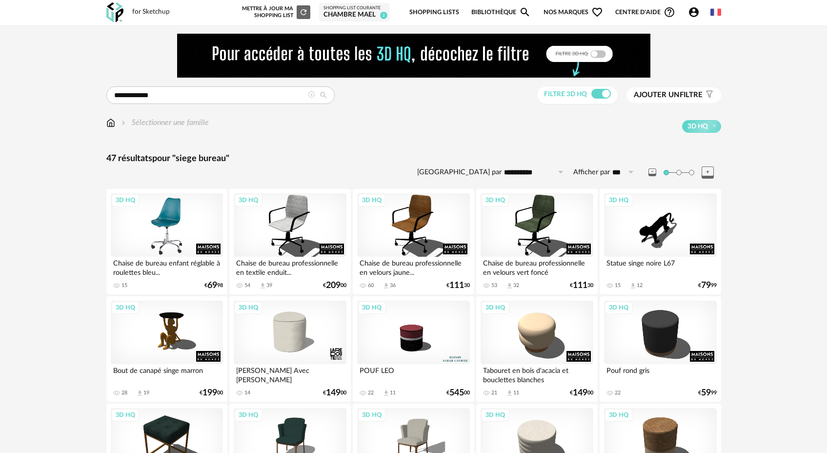
click at [217, 218] on div "3D HQ" at bounding box center [167, 224] width 112 height 63
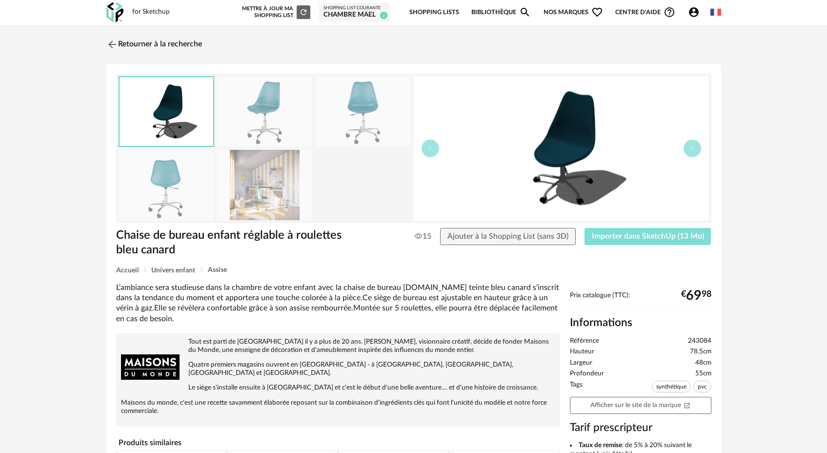
click at [628, 238] on span "Importer dans SketchUp (13 Mo)" at bounding box center [648, 236] width 112 height 8
click at [112, 42] on img at bounding box center [111, 44] width 14 height 14
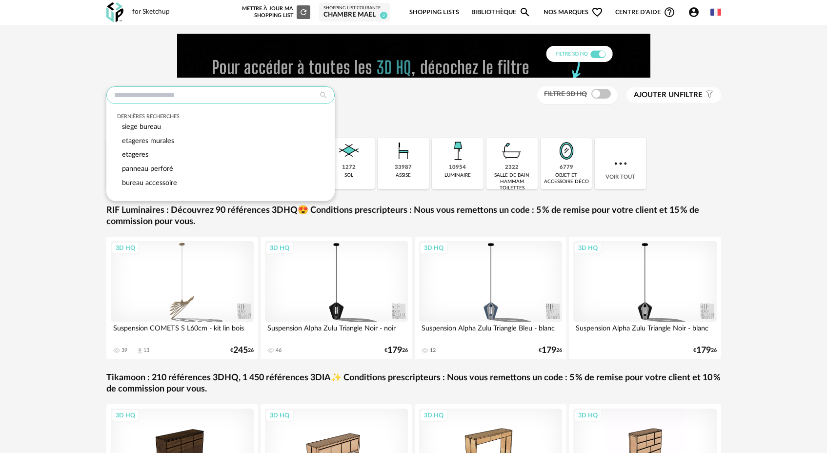
click at [160, 100] on input "text" at bounding box center [220, 95] width 228 height 18
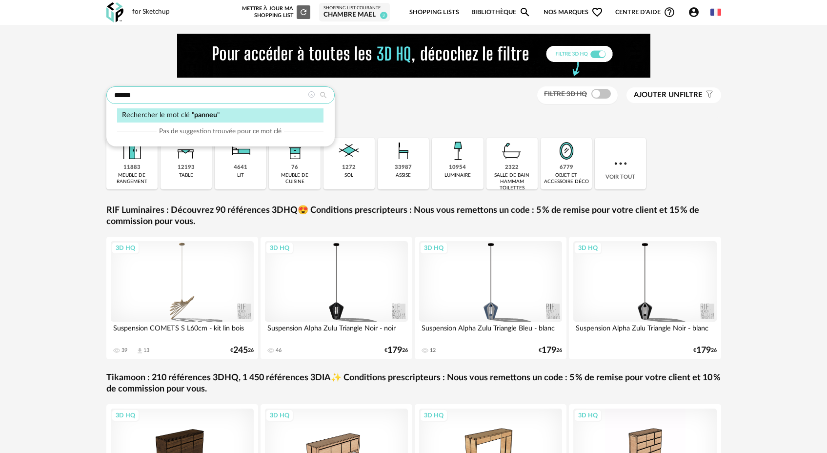
type input "******"
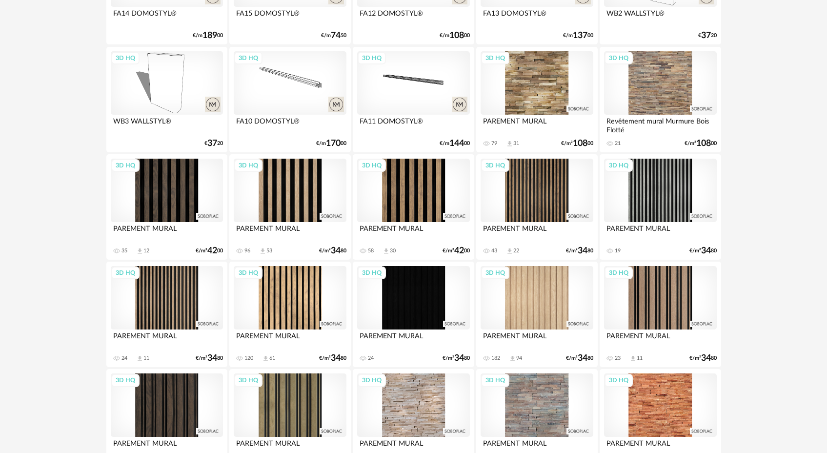
scroll to position [1363, 0]
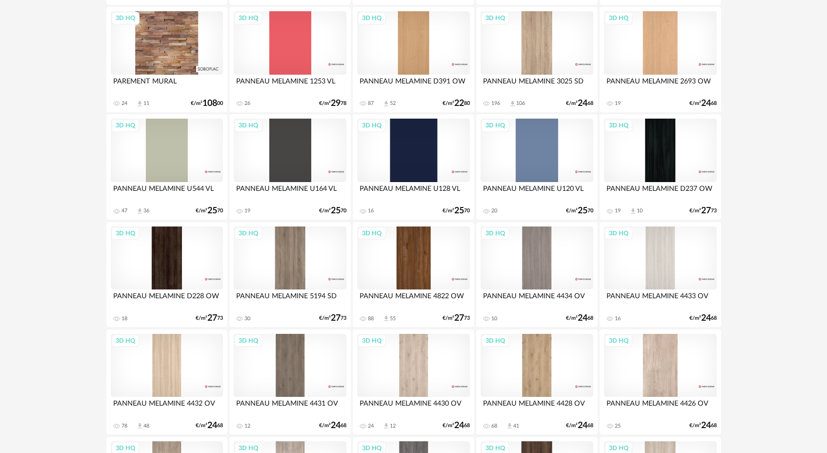
click at [164, 367] on div "3D HQ" at bounding box center [167, 365] width 112 height 63
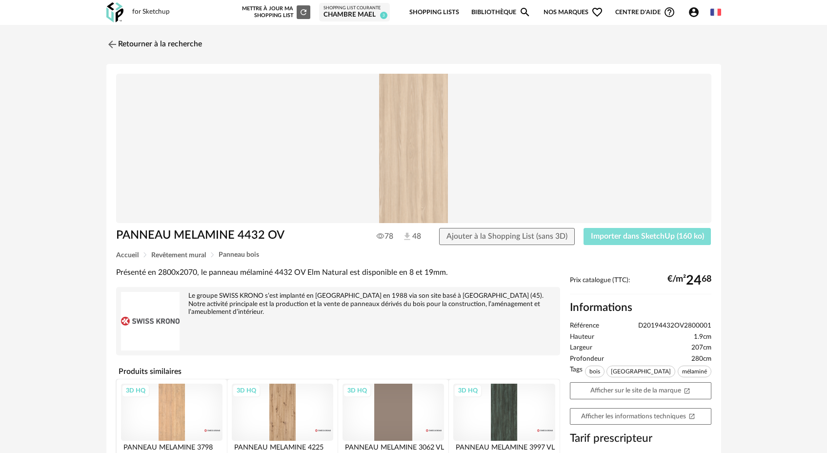
click at [600, 238] on span "Importer dans SketchUp (160 ko)" at bounding box center [647, 236] width 113 height 8
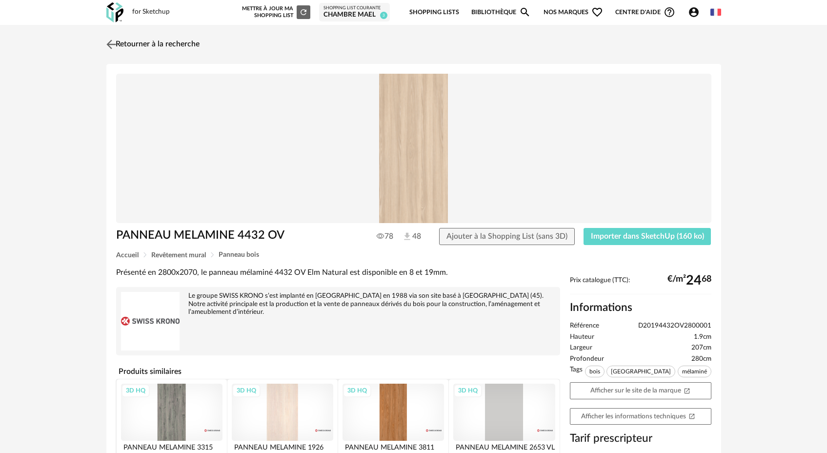
click at [111, 41] on img at bounding box center [111, 44] width 14 height 14
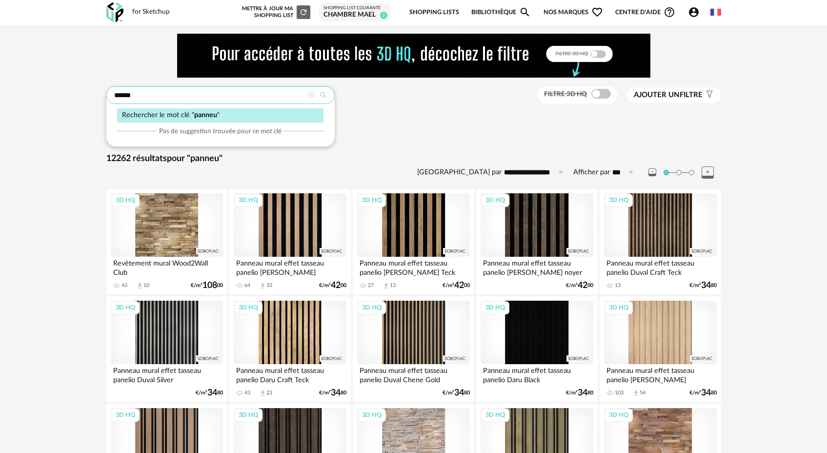
click at [138, 92] on input "******" at bounding box center [220, 95] width 228 height 18
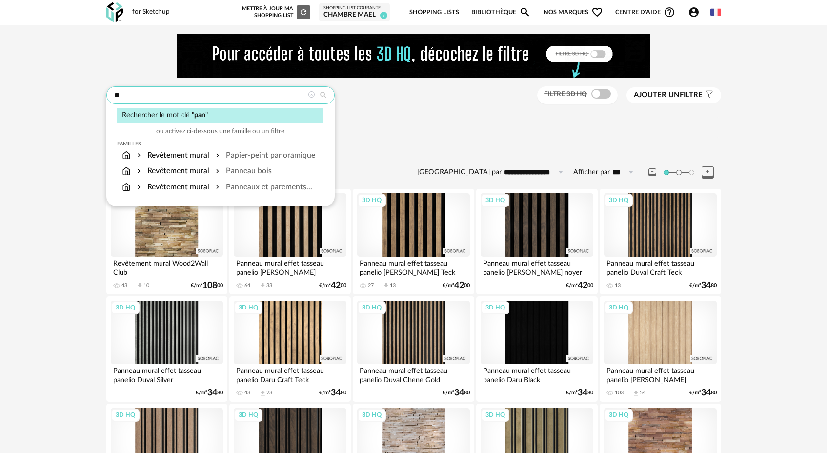
type input "*"
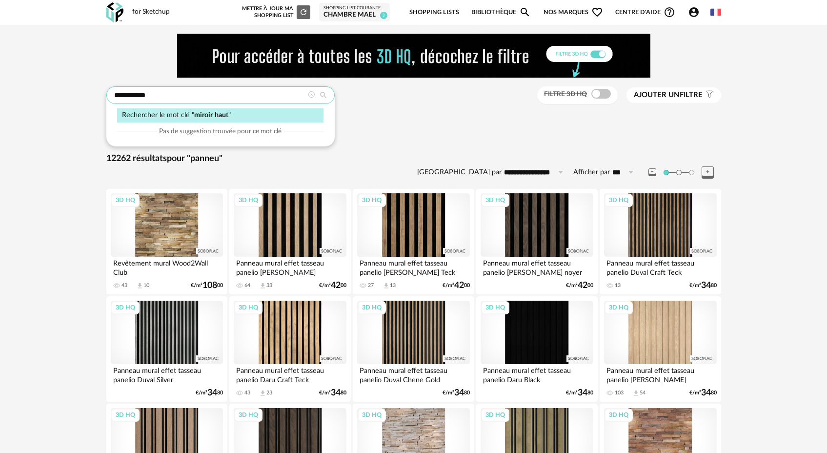
type input "**********"
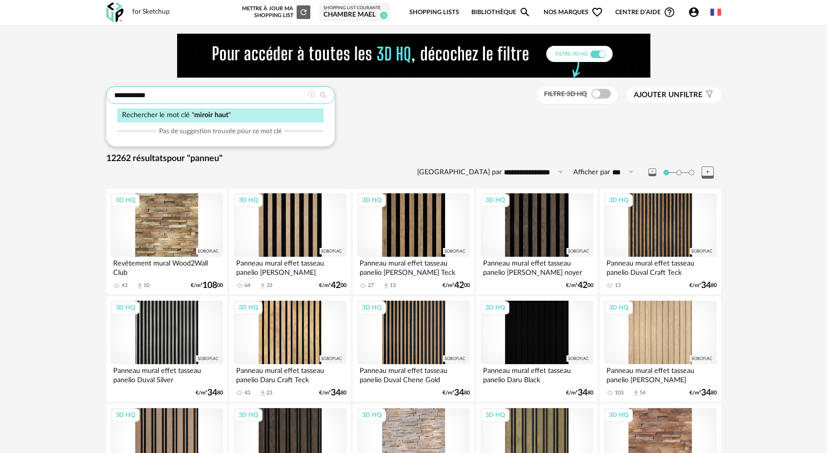
type input "**********"
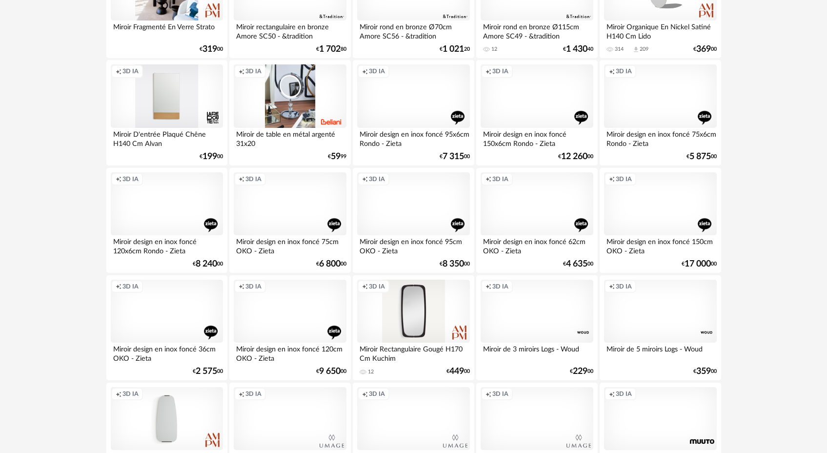
scroll to position [61, 0]
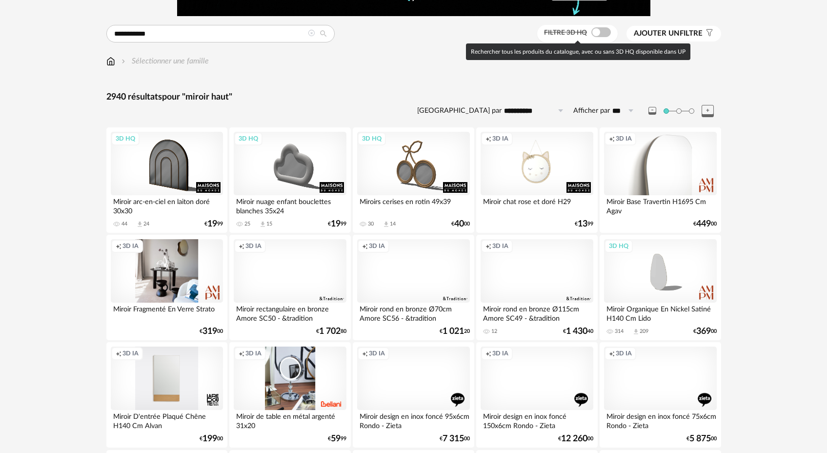
click at [592, 32] on span at bounding box center [601, 32] width 20 height 10
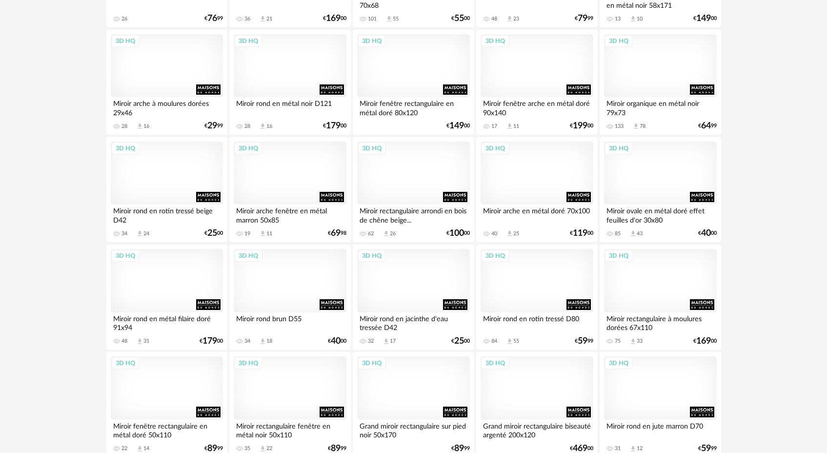
scroll to position [1955, 0]
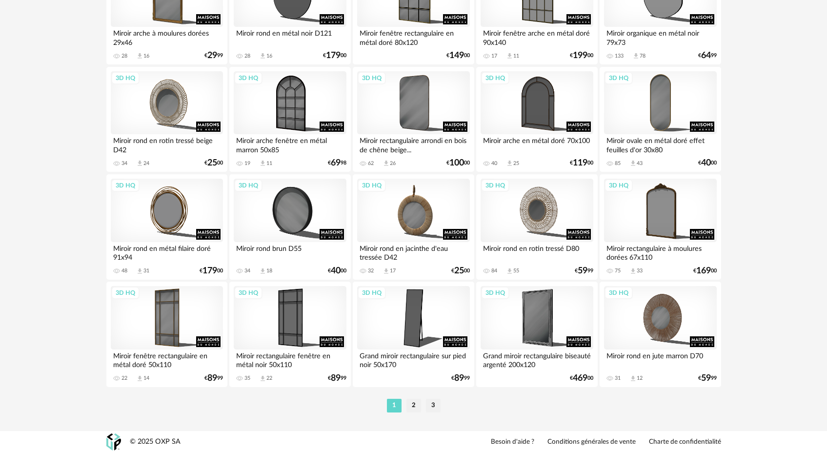
drag, startPoint x: 413, startPoint y: 406, endPoint x: 418, endPoint y: 404, distance: 5.7
click at [413, 406] on li "2" at bounding box center [413, 406] width 15 height 14
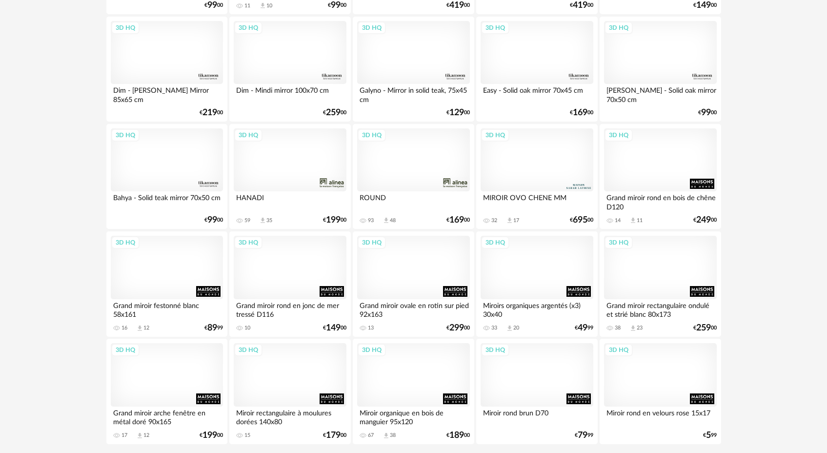
scroll to position [1955, 0]
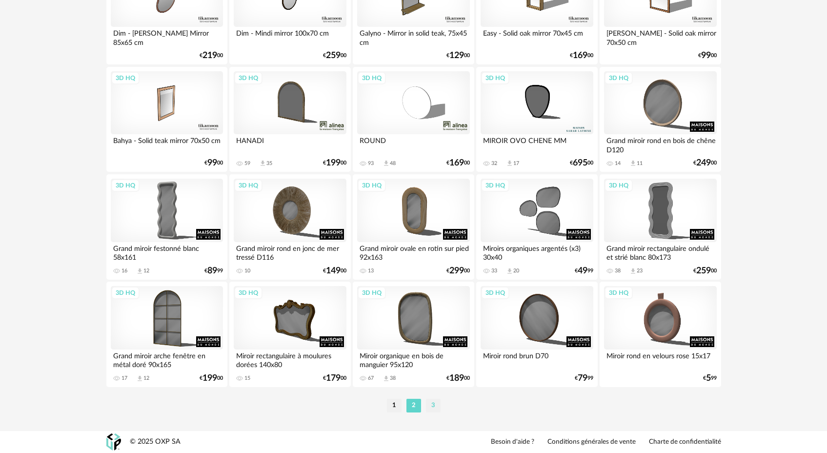
click at [434, 407] on li "3" at bounding box center [433, 406] width 15 height 14
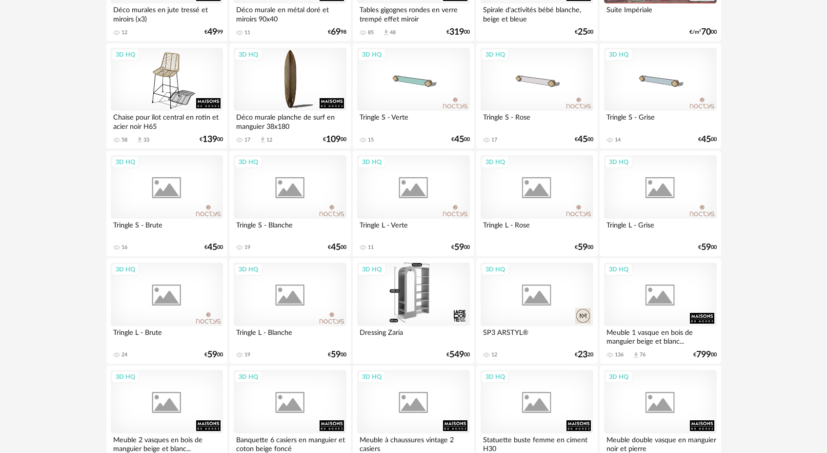
scroll to position [1183, 0]
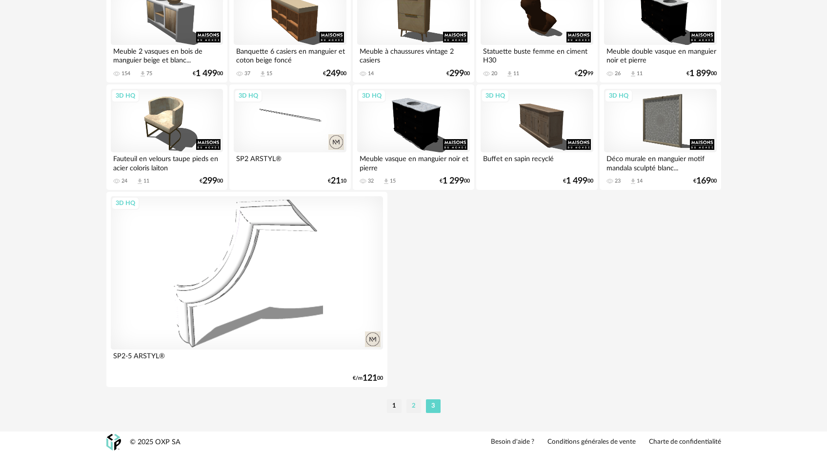
click at [414, 407] on li "2" at bounding box center [413, 406] width 15 height 14
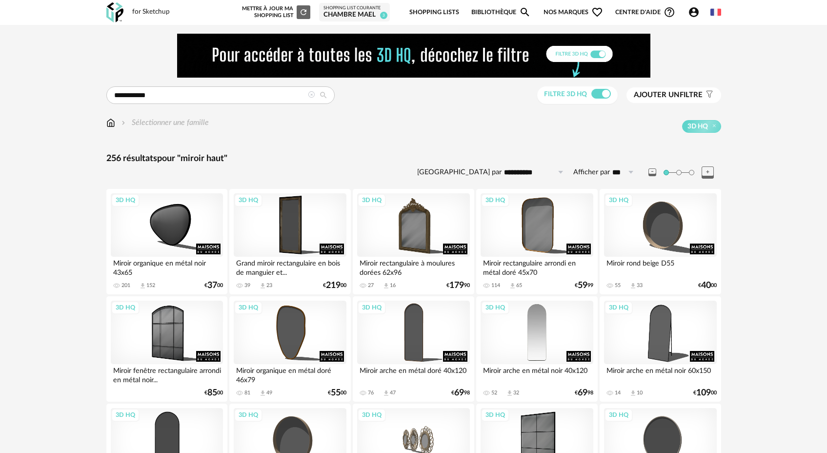
click at [539, 349] on div "3D HQ" at bounding box center [537, 332] width 112 height 63
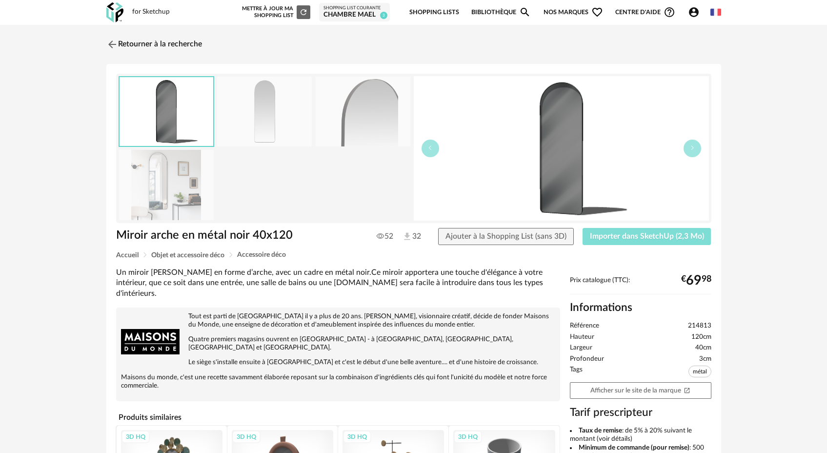
click at [637, 235] on span "Importer dans SketchUp (2,3 Mo)" at bounding box center [647, 236] width 114 height 8
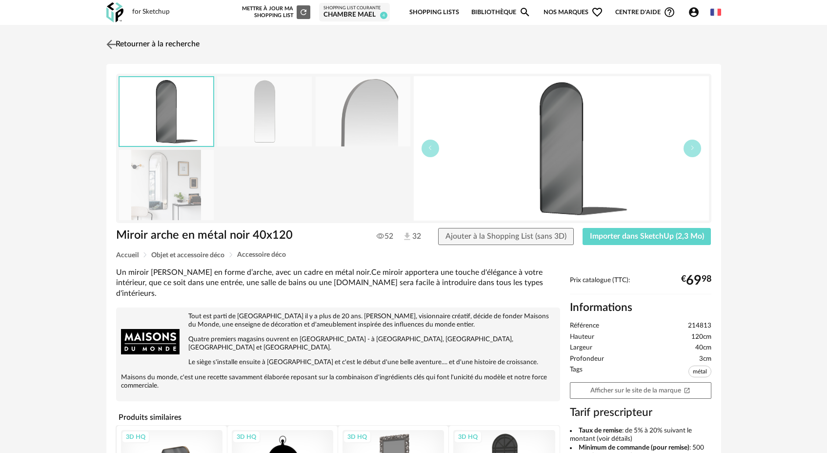
click at [114, 44] on img at bounding box center [111, 44] width 14 height 14
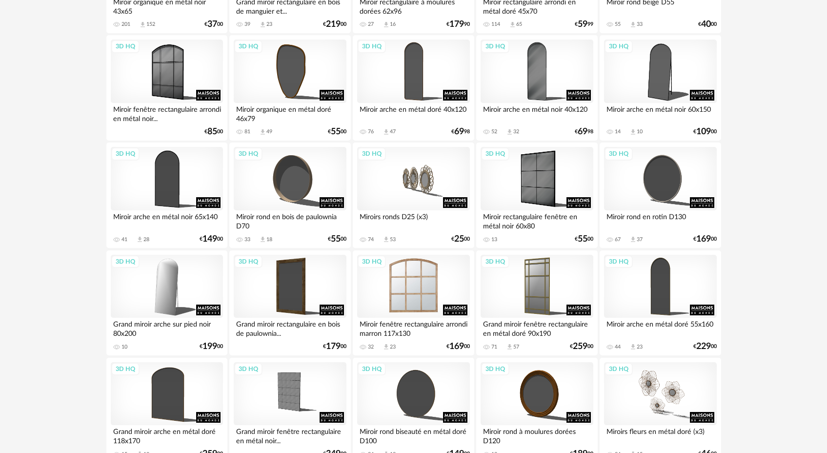
scroll to position [425, 0]
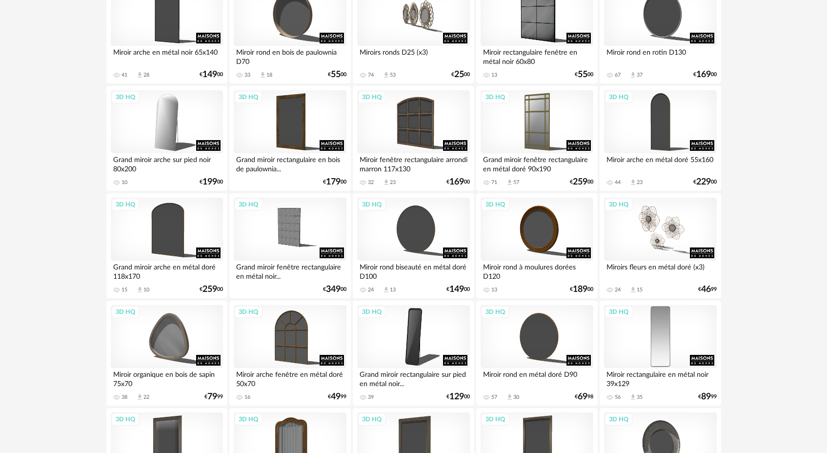
click at [661, 341] on div "3D HQ" at bounding box center [660, 336] width 112 height 63
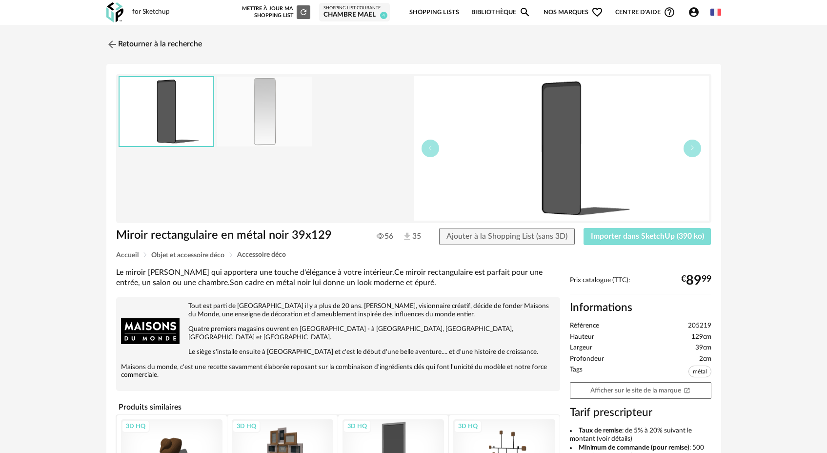
click at [634, 235] on span "Importer dans SketchUp (390 ko)" at bounding box center [647, 236] width 113 height 8
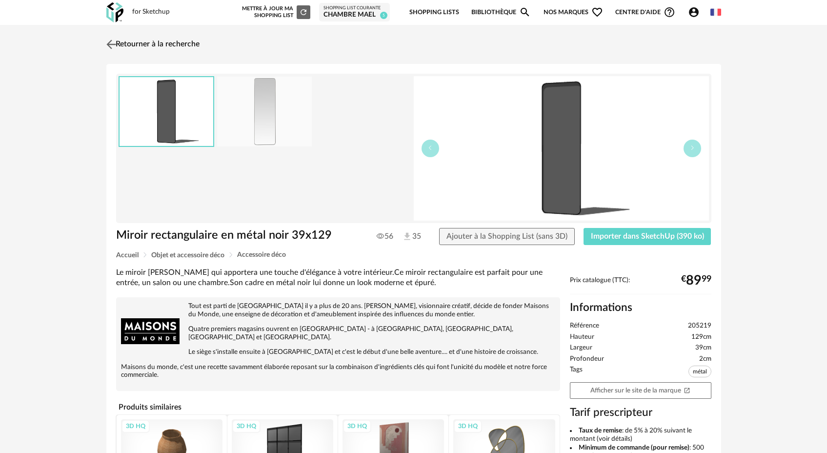
click at [113, 44] on img at bounding box center [111, 44] width 14 height 14
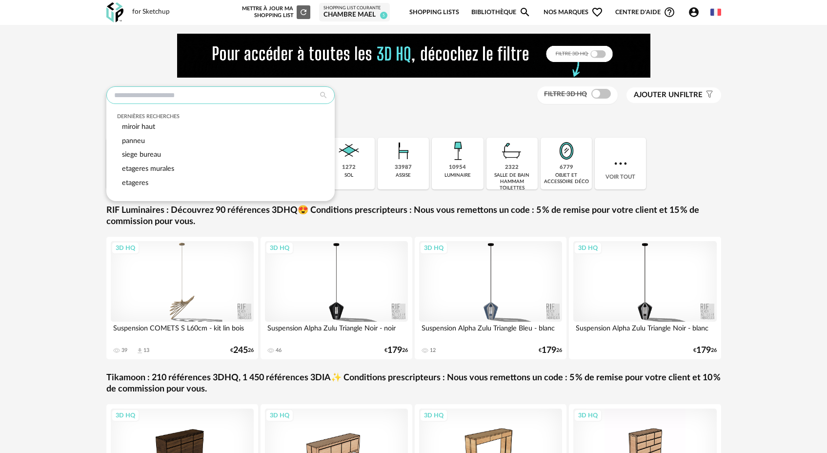
click at [195, 102] on input "text" at bounding box center [220, 95] width 228 height 18
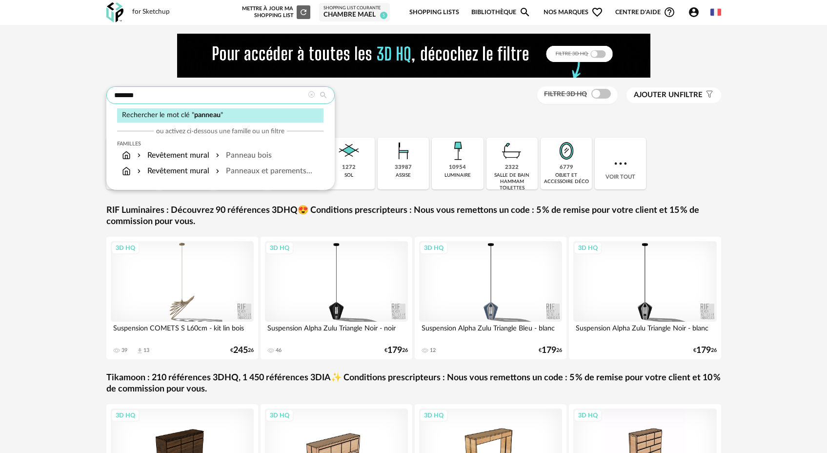
type input "*******"
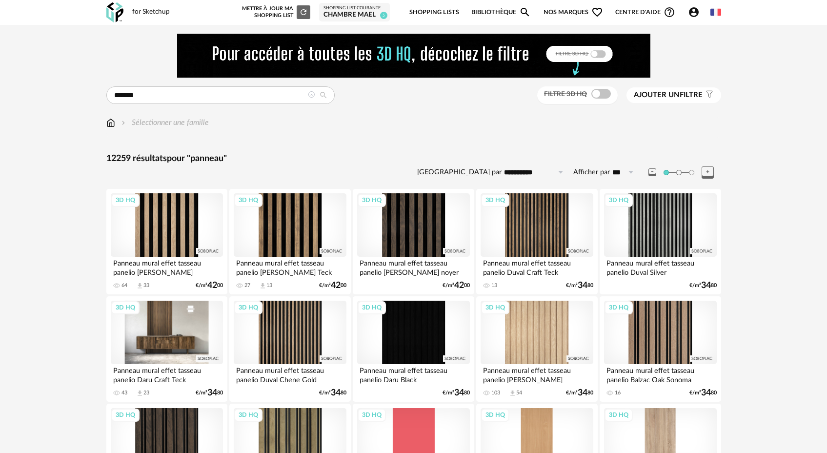
click at [175, 322] on div "3D HQ" at bounding box center [167, 332] width 112 height 63
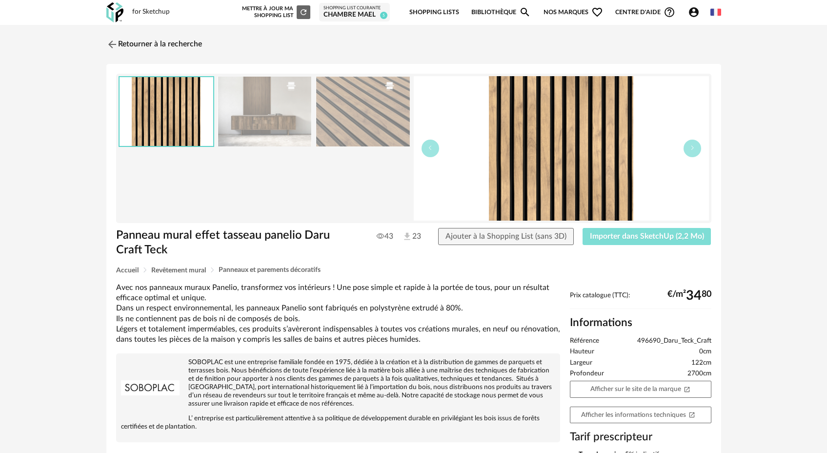
click at [634, 233] on span "Importer dans SketchUp (2,2 Mo)" at bounding box center [647, 236] width 114 height 8
